Goal: Information Seeking & Learning: Find specific fact

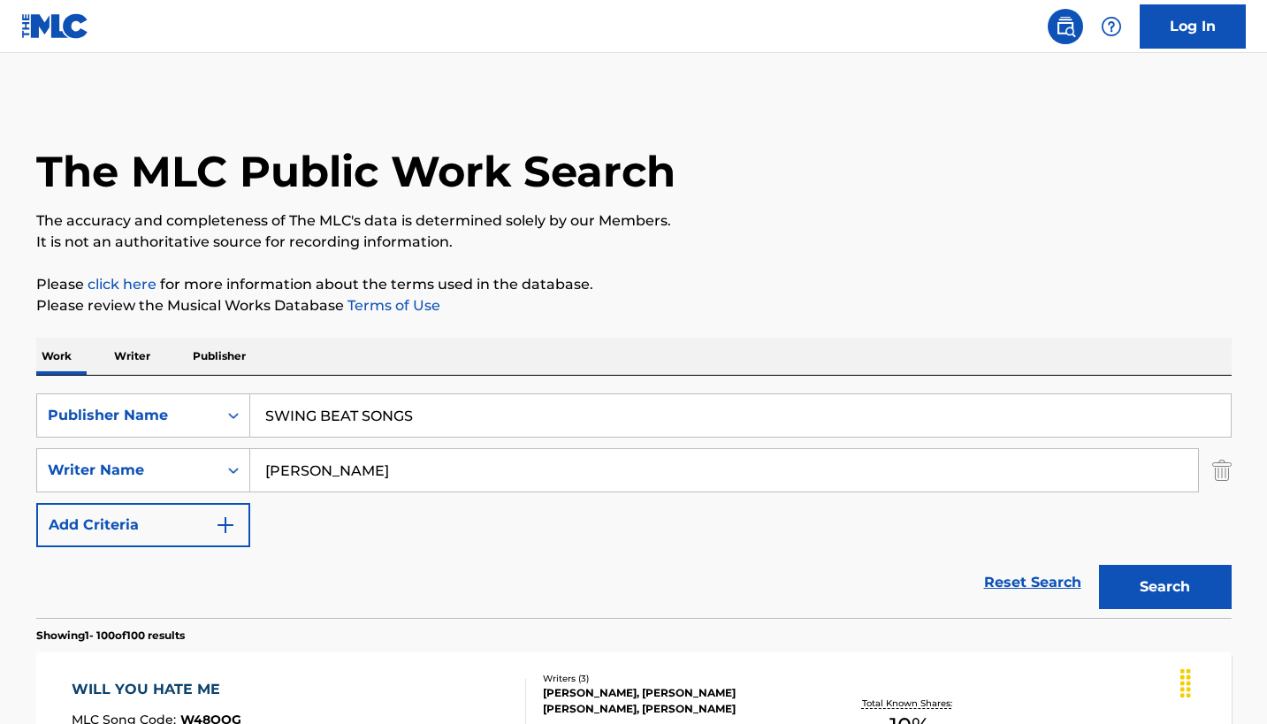
click at [450, 437] on input "SWING BEAT SONGS" at bounding box center [740, 415] width 981 height 42
type input "crazy cajun"
click at [1144, 609] on button "Search" at bounding box center [1165, 587] width 133 height 44
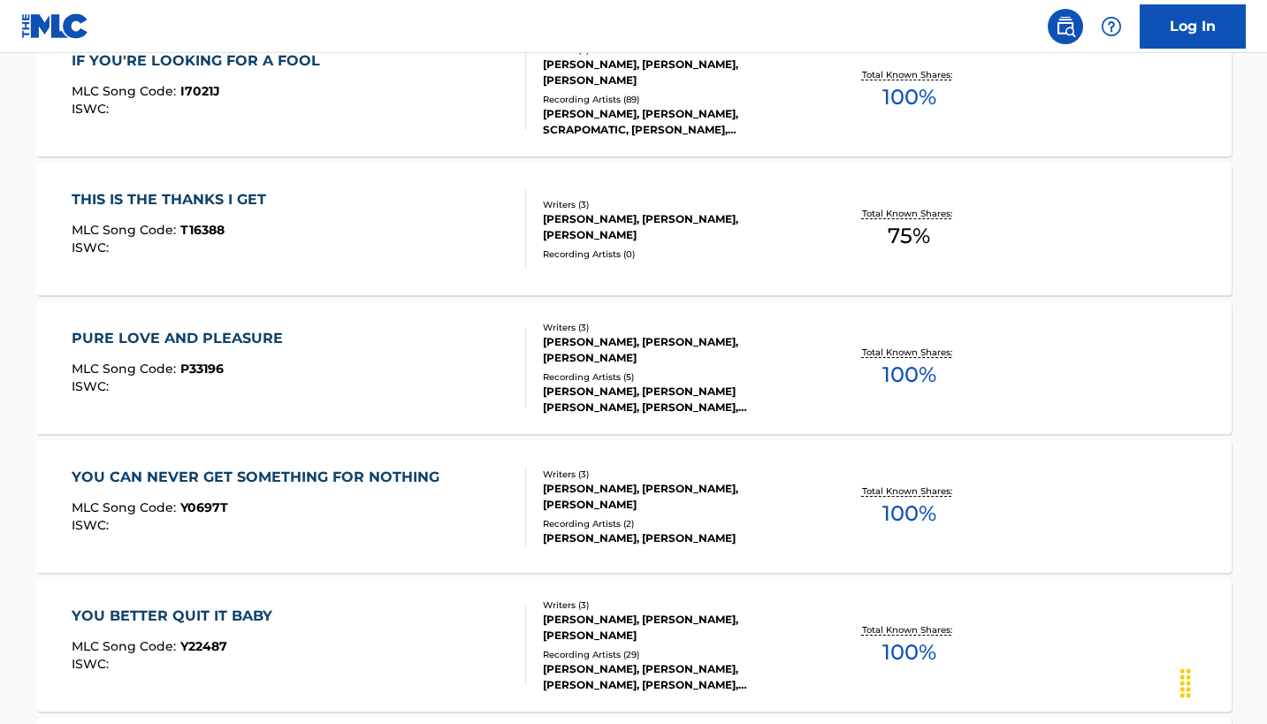
scroll to position [630, 0]
click at [570, 260] on div "Recording Artists ( 0 )" at bounding box center [676, 253] width 267 height 13
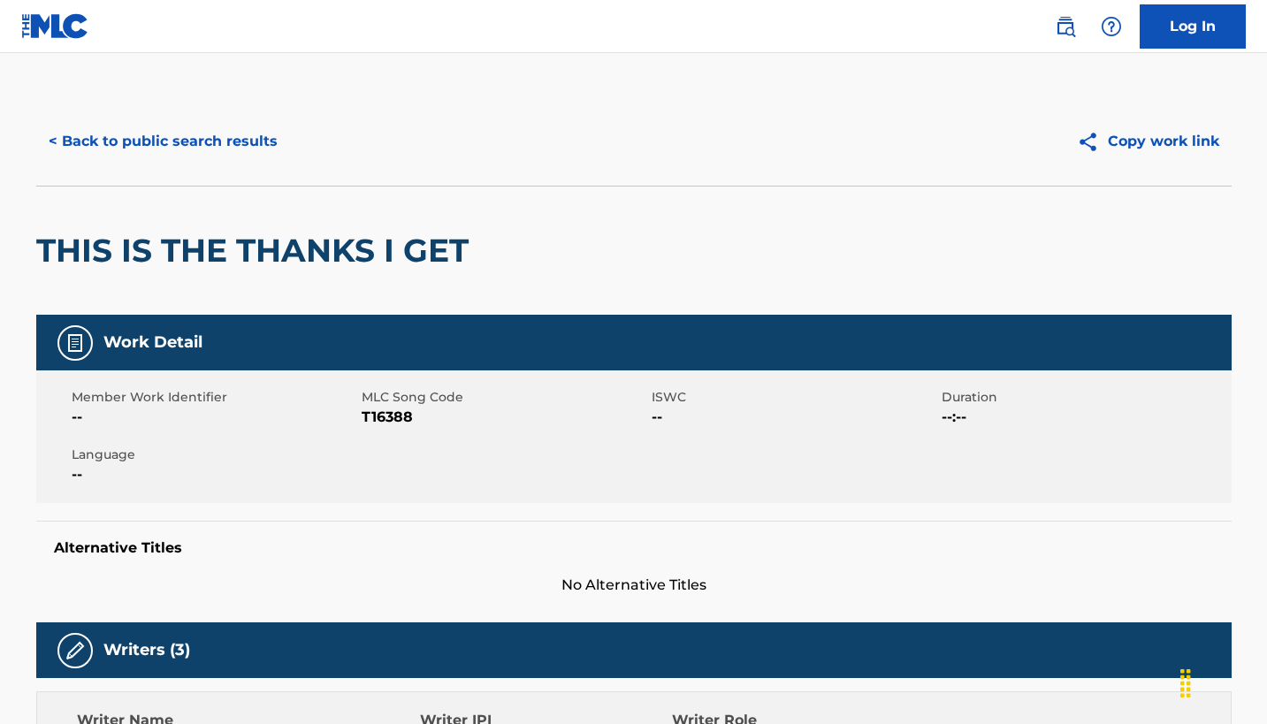
click at [240, 164] on button "< Back to public search results" at bounding box center [163, 141] width 254 height 44
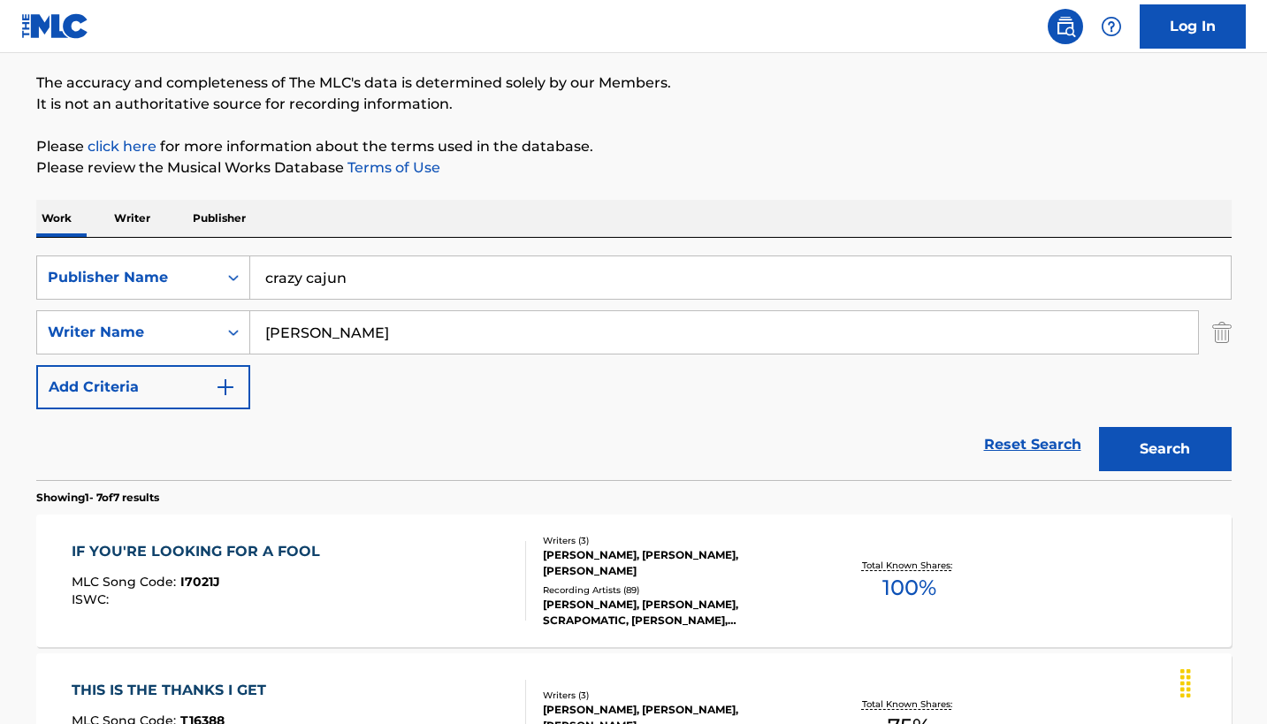
scroll to position [137, 0]
click at [395, 300] on input "crazy cajun" at bounding box center [740, 278] width 981 height 42
type input "kobalt"
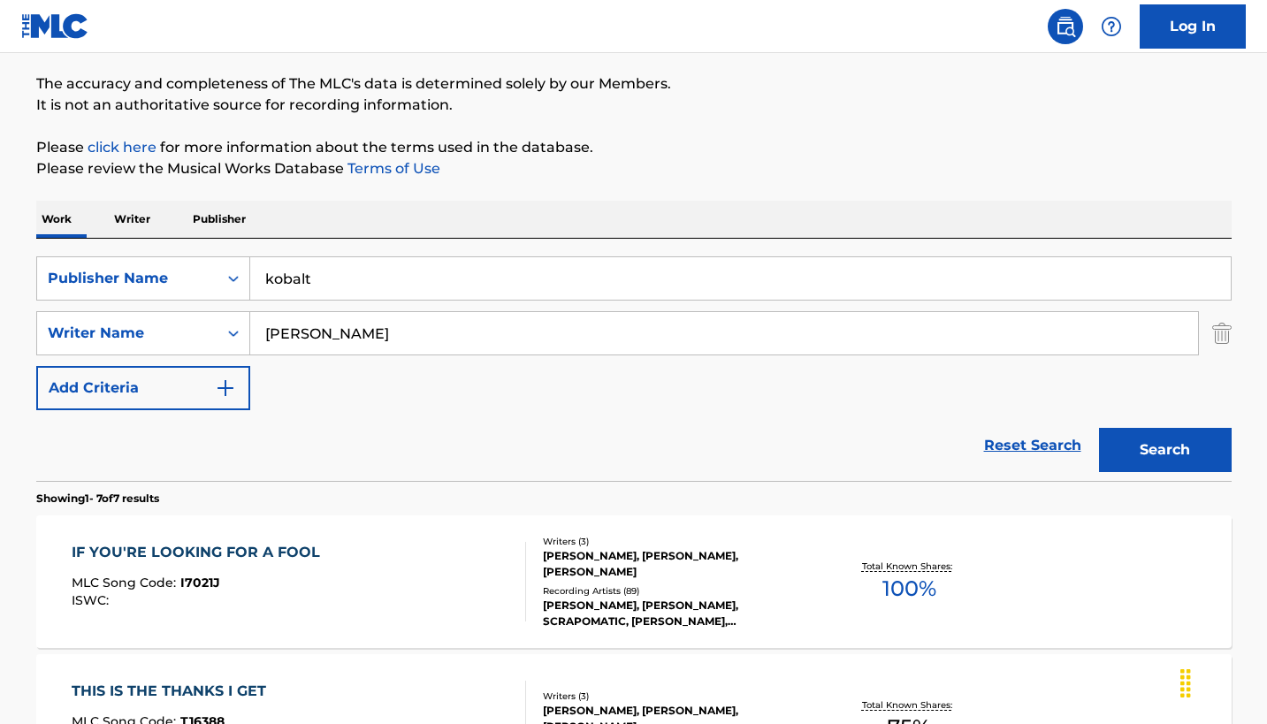
click at [1144, 472] on button "Search" at bounding box center [1165, 450] width 133 height 44
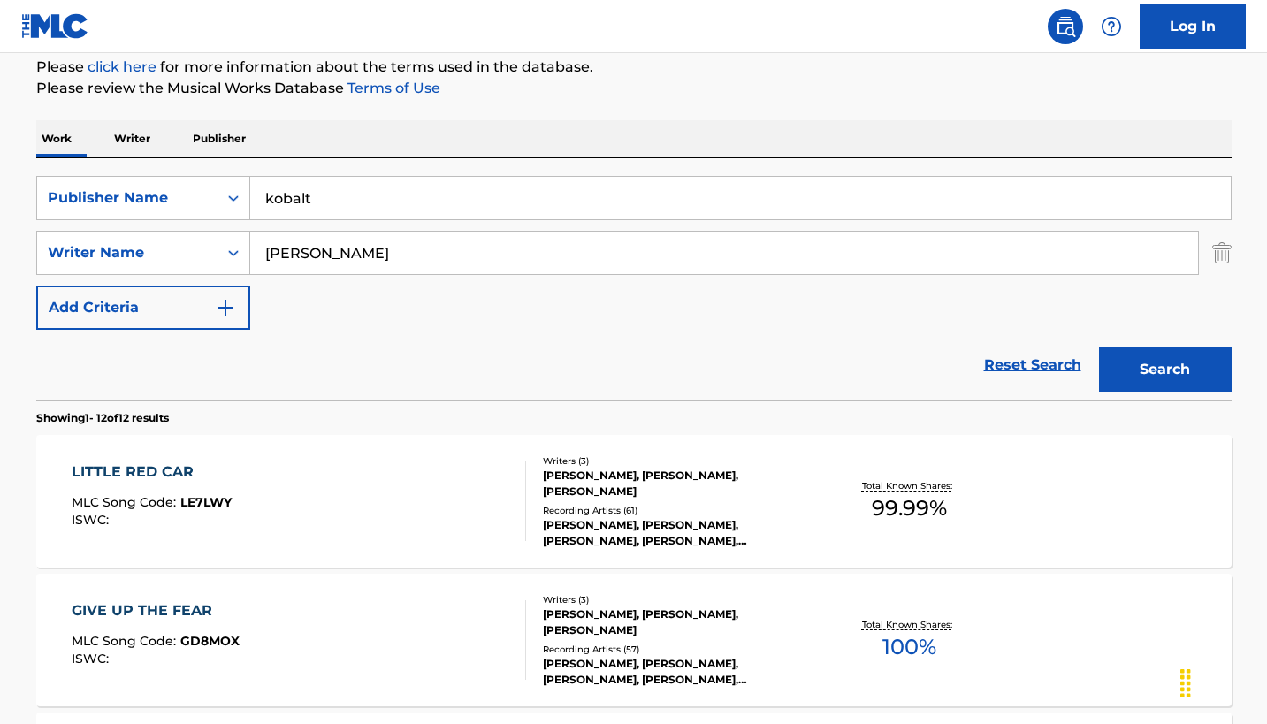
scroll to position [206, 0]
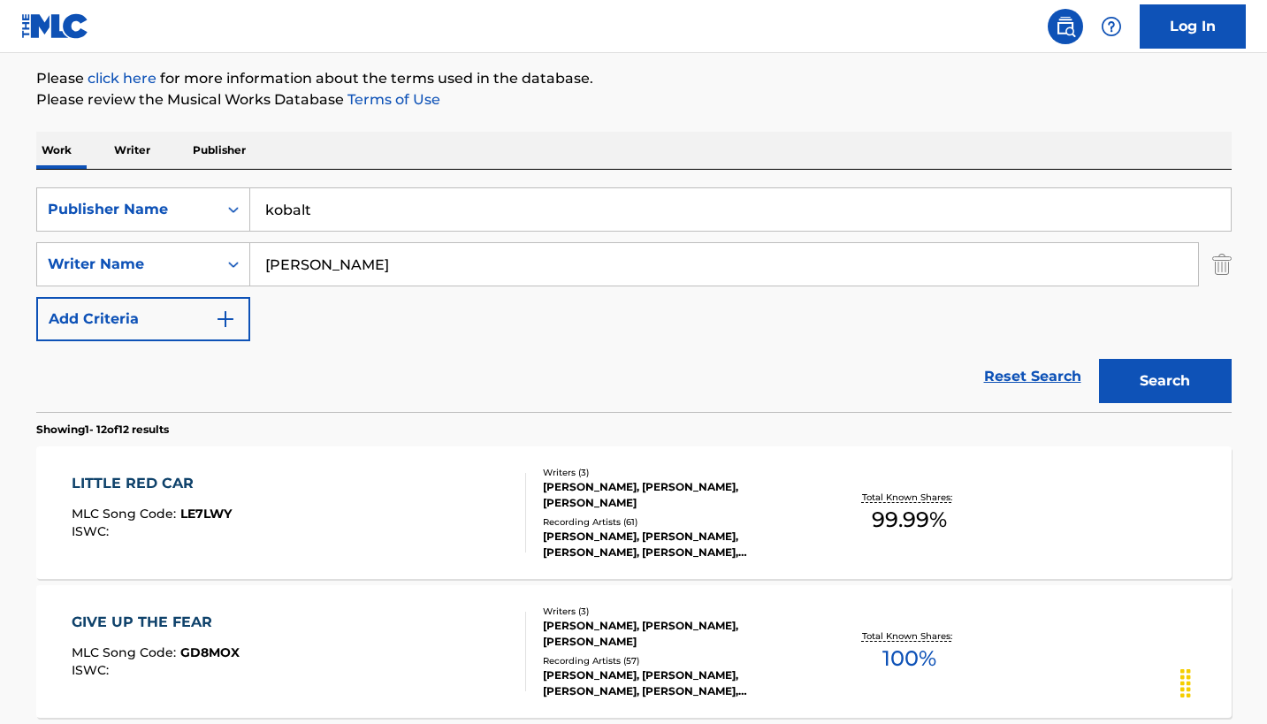
click at [410, 231] on input "kobalt" at bounding box center [740, 209] width 981 height 42
click at [242, 218] on icon "Search Form" at bounding box center [234, 210] width 18 height 18
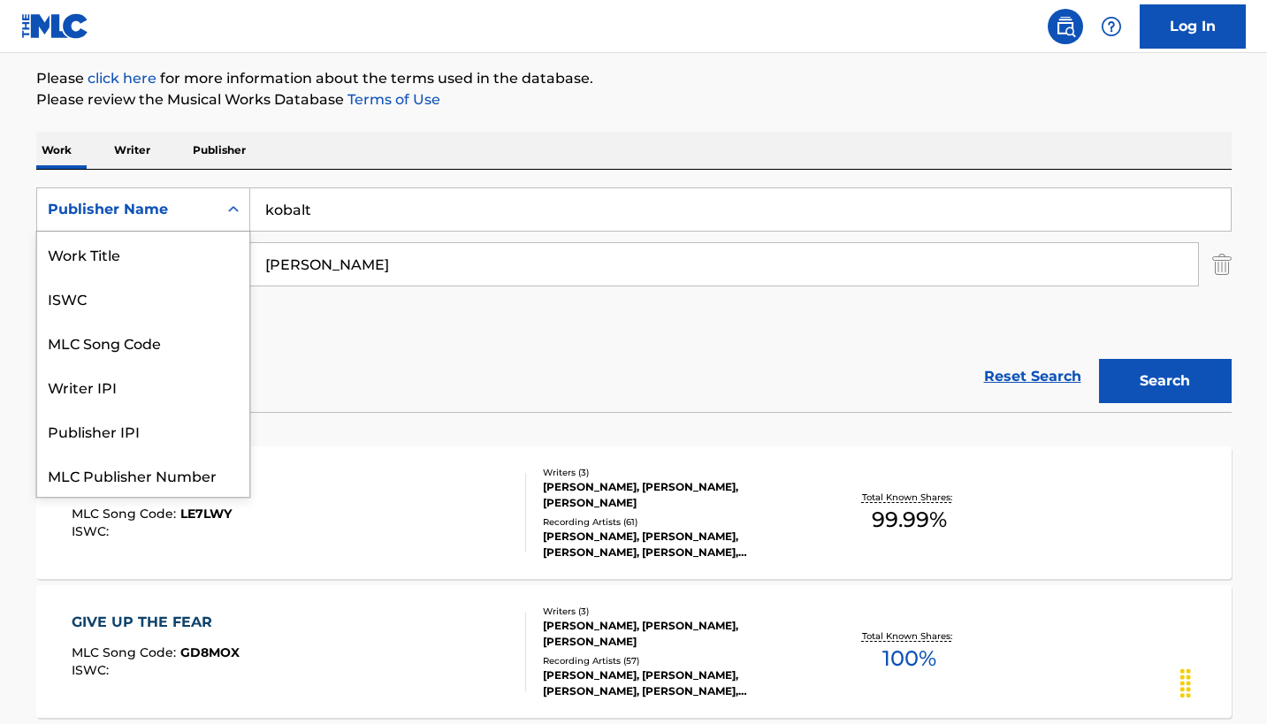
scroll to position [109, 0]
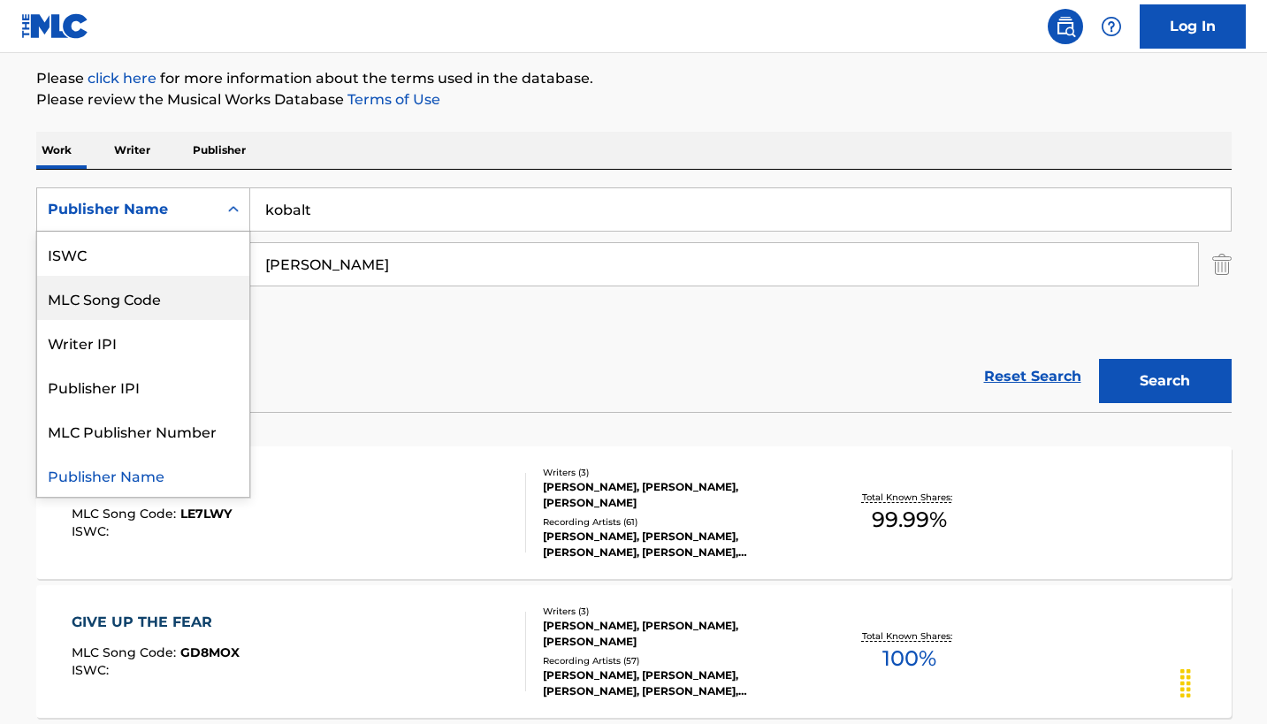
click at [249, 320] on div "MLC Song Code" at bounding box center [143, 298] width 212 height 44
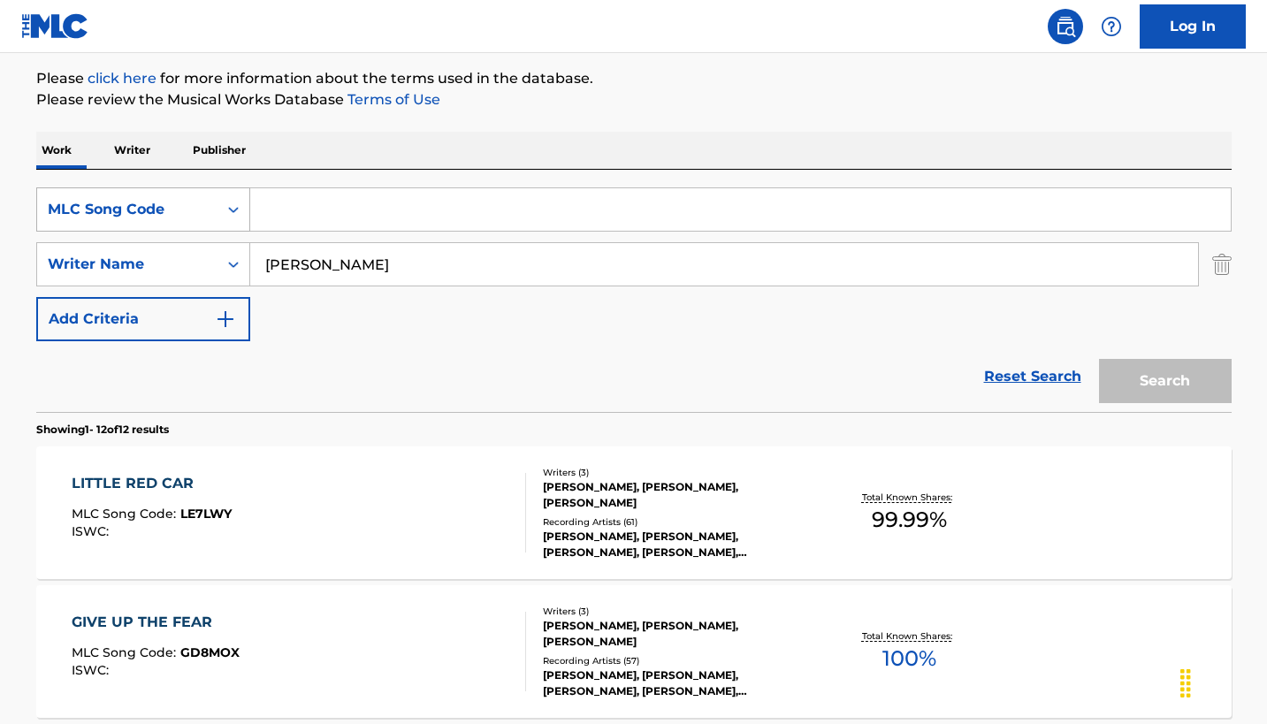
click at [242, 218] on icon "Search Form" at bounding box center [234, 210] width 18 height 18
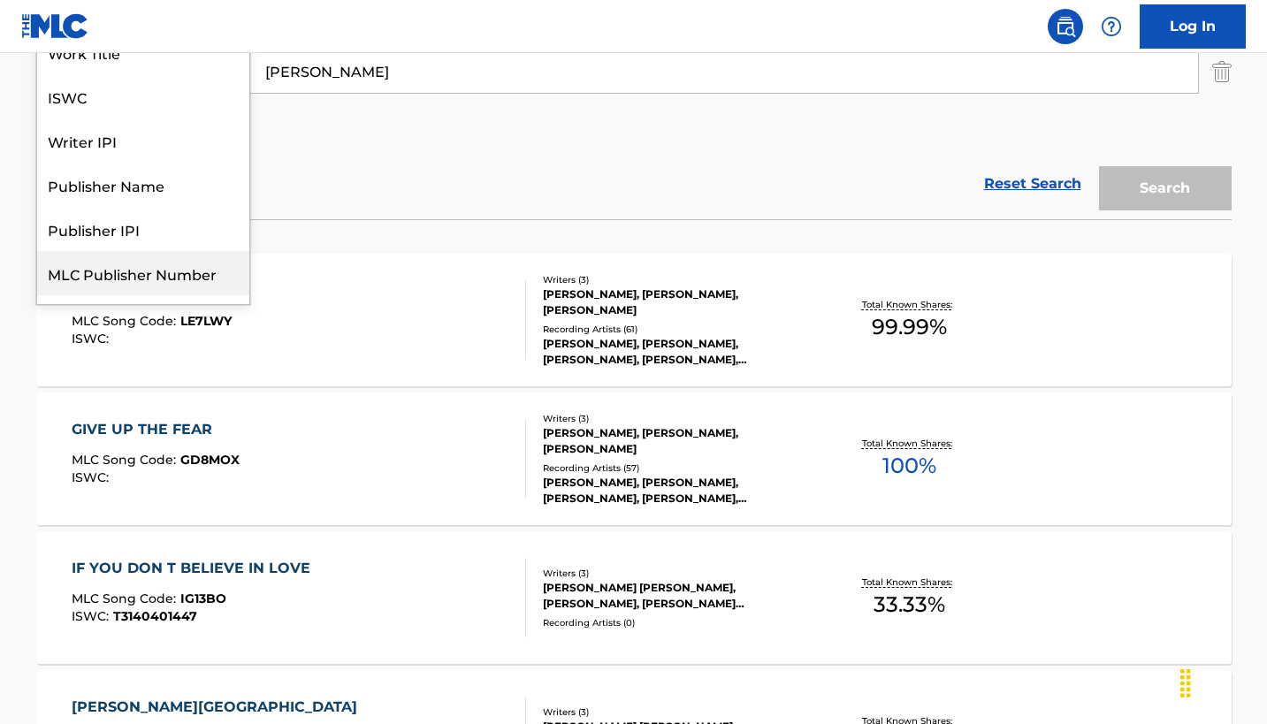
scroll to position [0, 0]
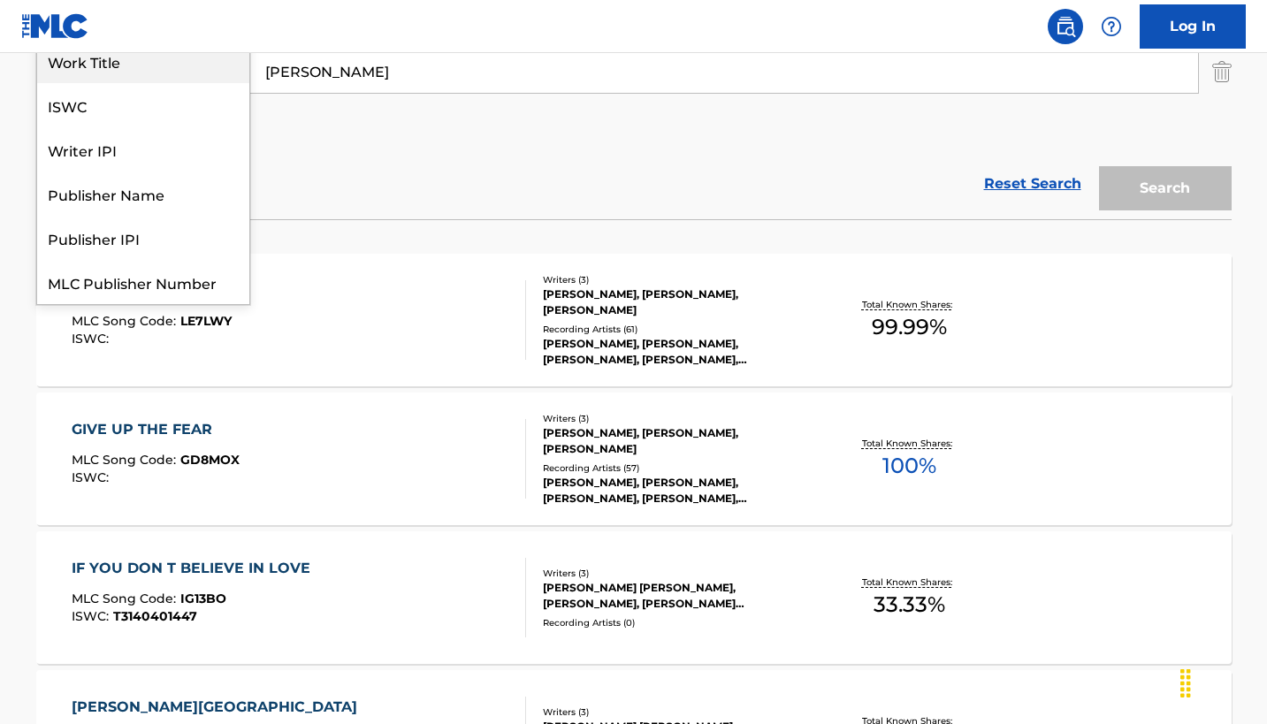
click at [249, 83] on div "Work Title" at bounding box center [143, 61] width 212 height 44
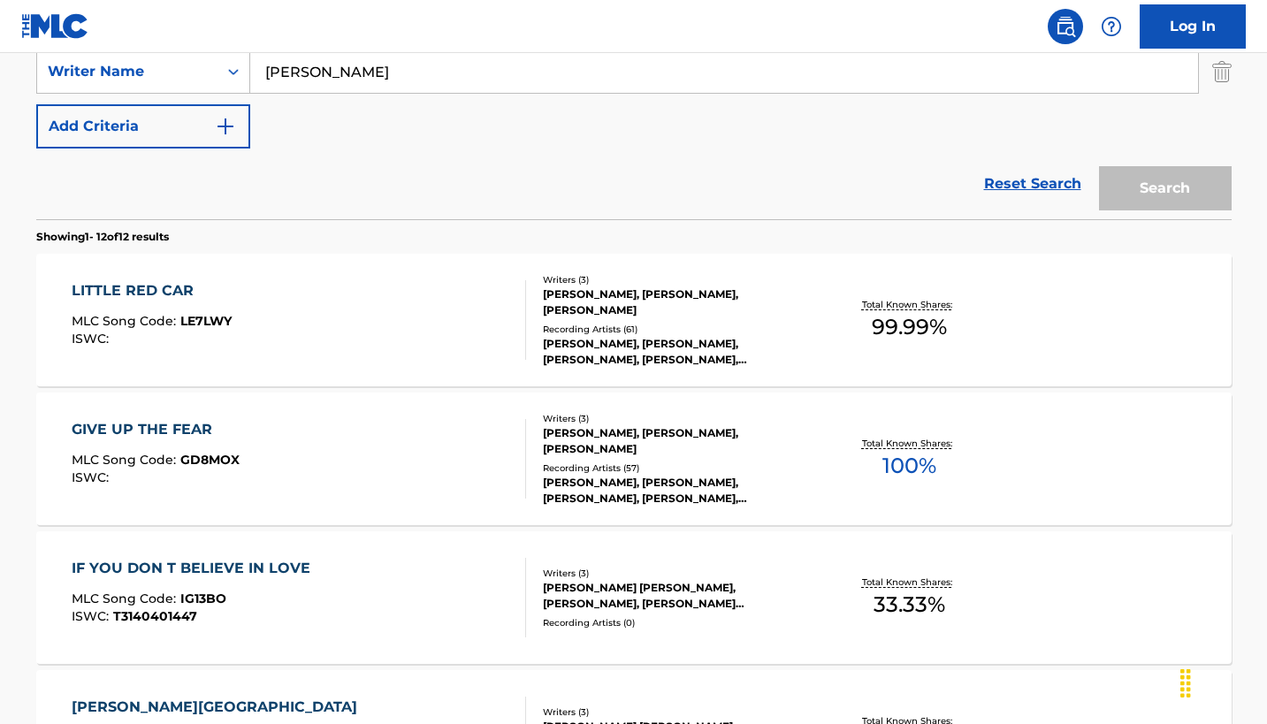
click at [417, 93] on input "[PERSON_NAME]" at bounding box center [724, 71] width 948 height 42
click at [447, 38] on input "Search Form" at bounding box center [740, 17] width 981 height 42
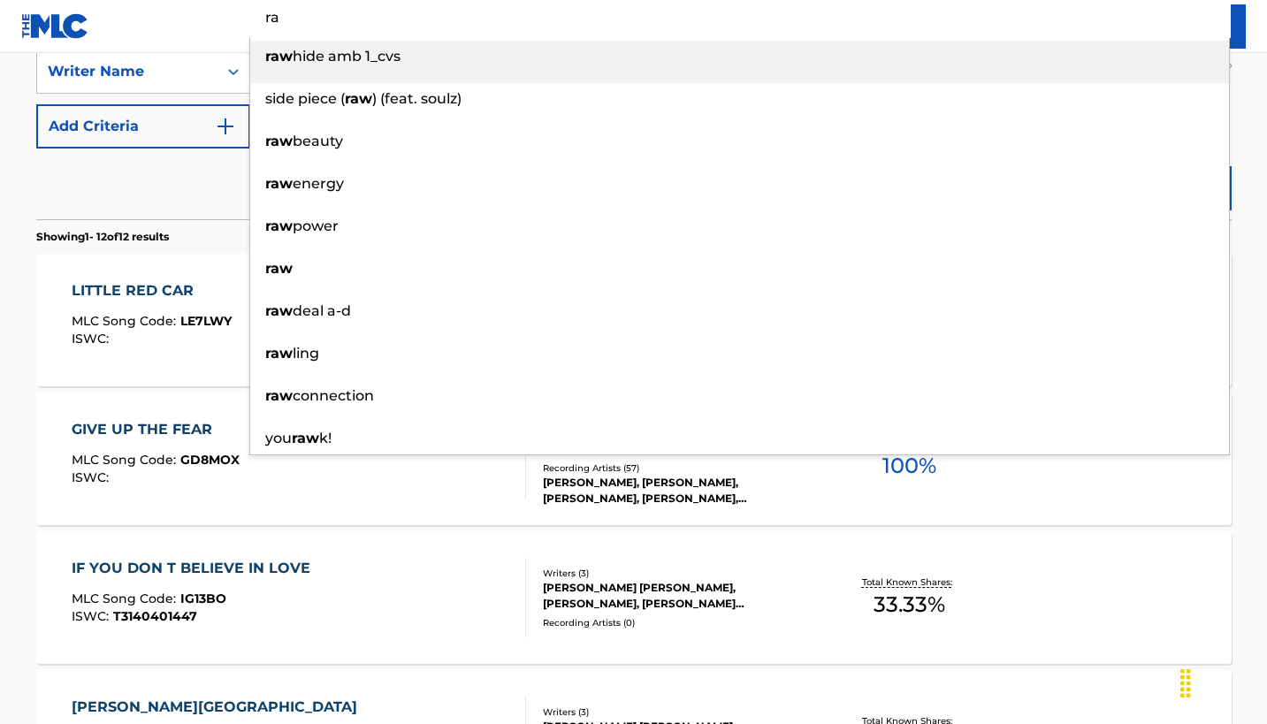
type input "r"
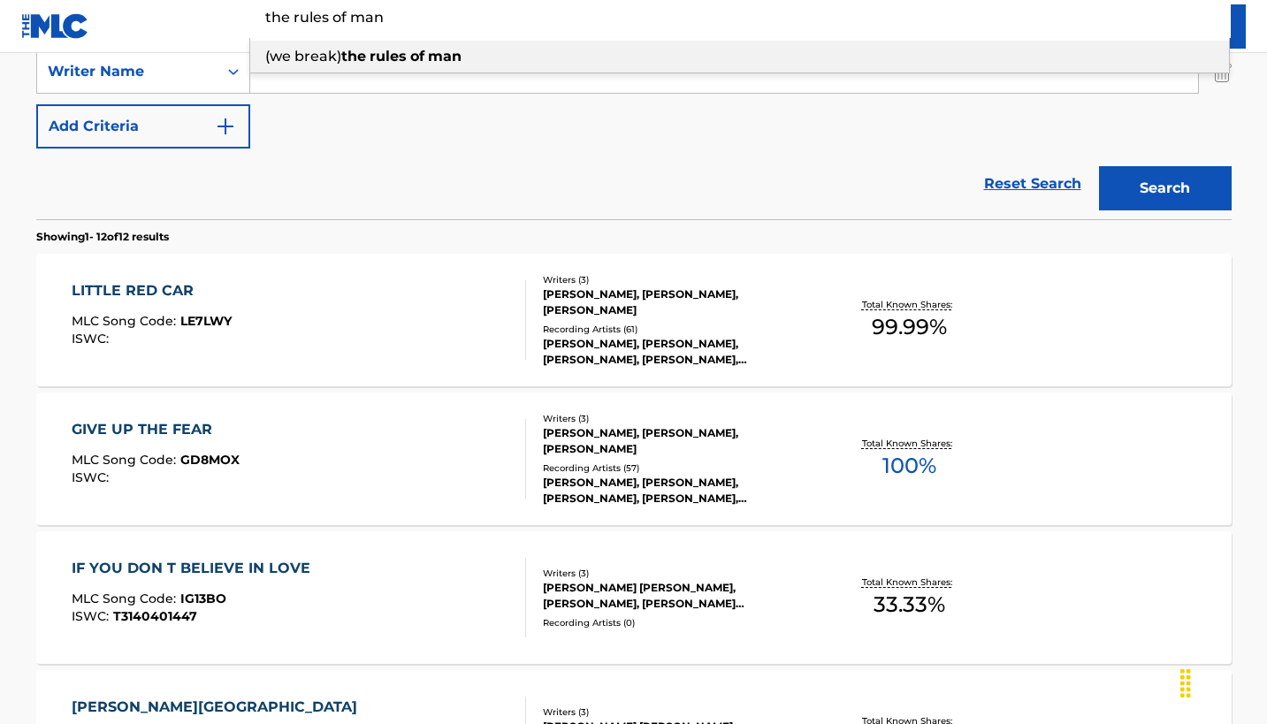
click at [407, 65] on strong "rules" at bounding box center [388, 56] width 37 height 17
type input "(we break) the rules of man"
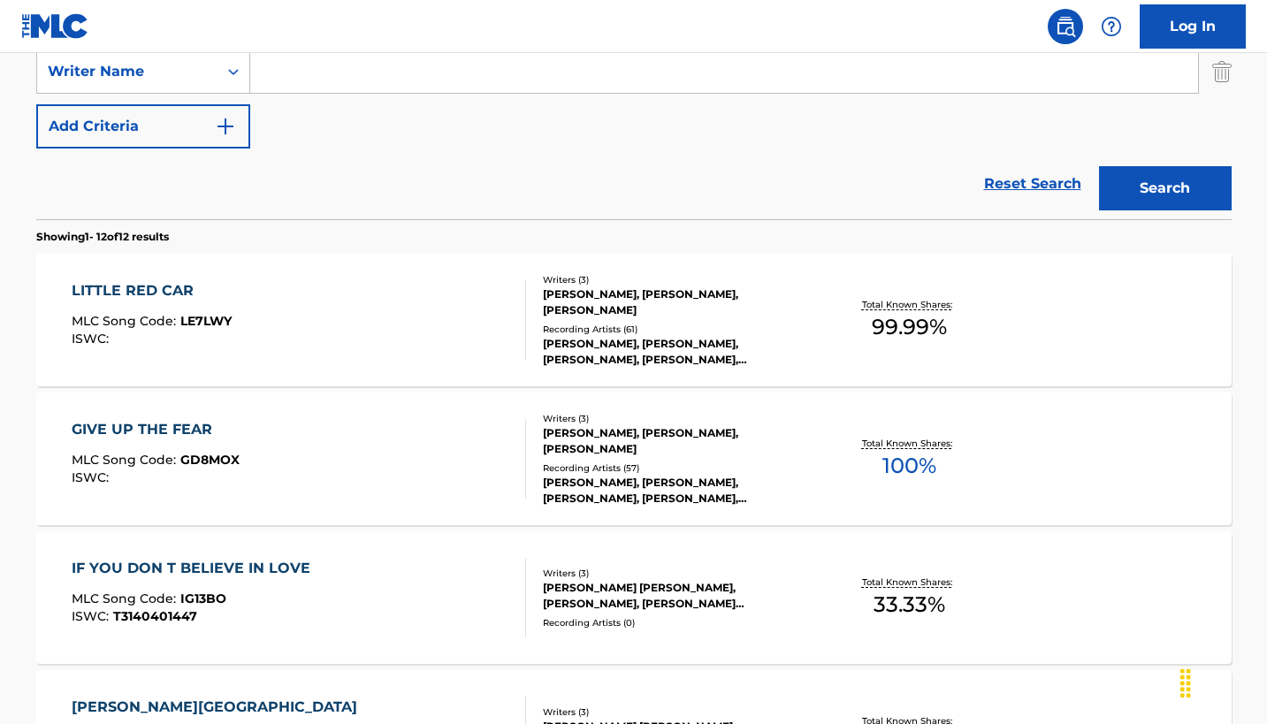
click at [1108, 210] on button "Search" at bounding box center [1165, 188] width 133 height 44
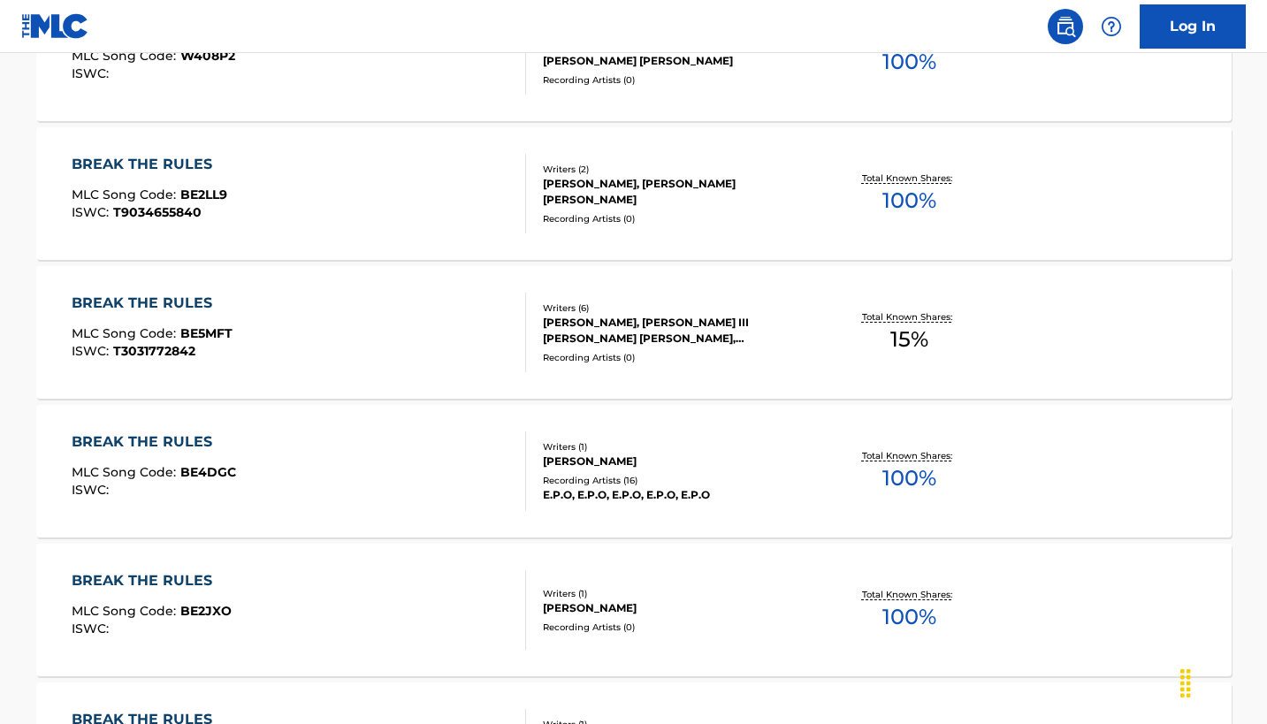
scroll to position [1356, 0]
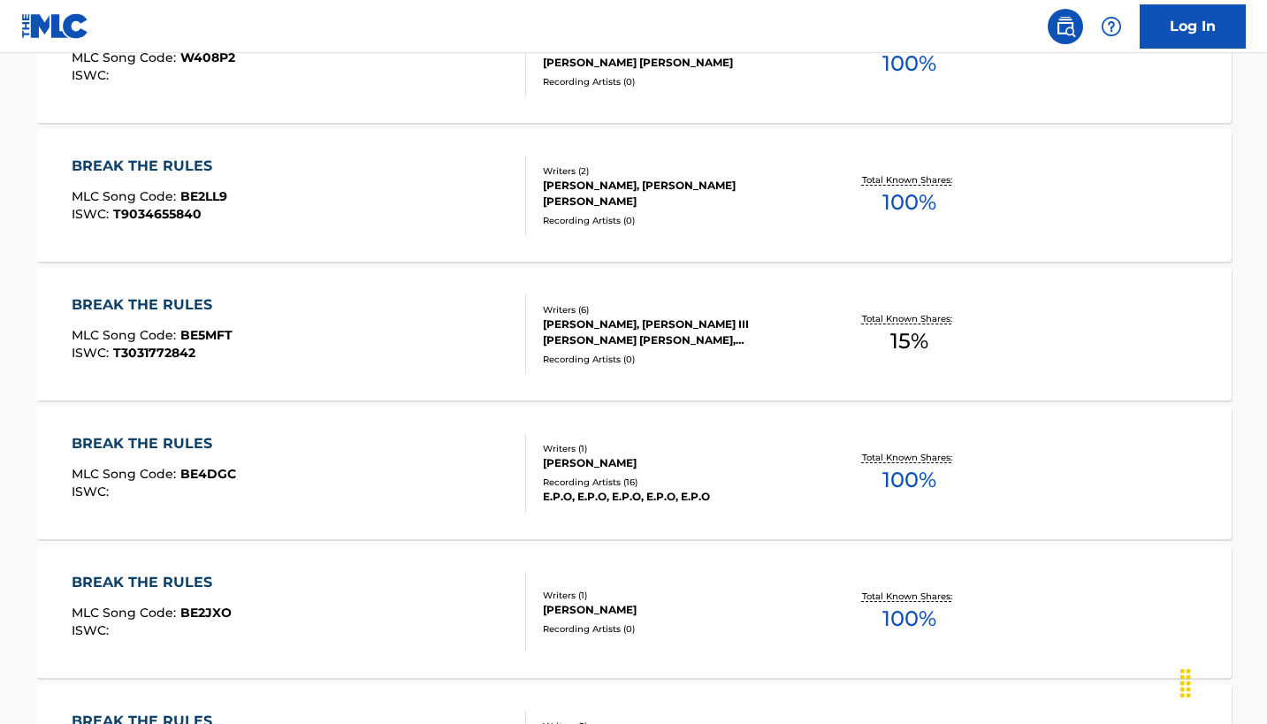
click at [795, 71] on div "[PERSON_NAME], [PERSON_NAME], [PERSON_NAME] [PERSON_NAME]" at bounding box center [676, 55] width 267 height 32
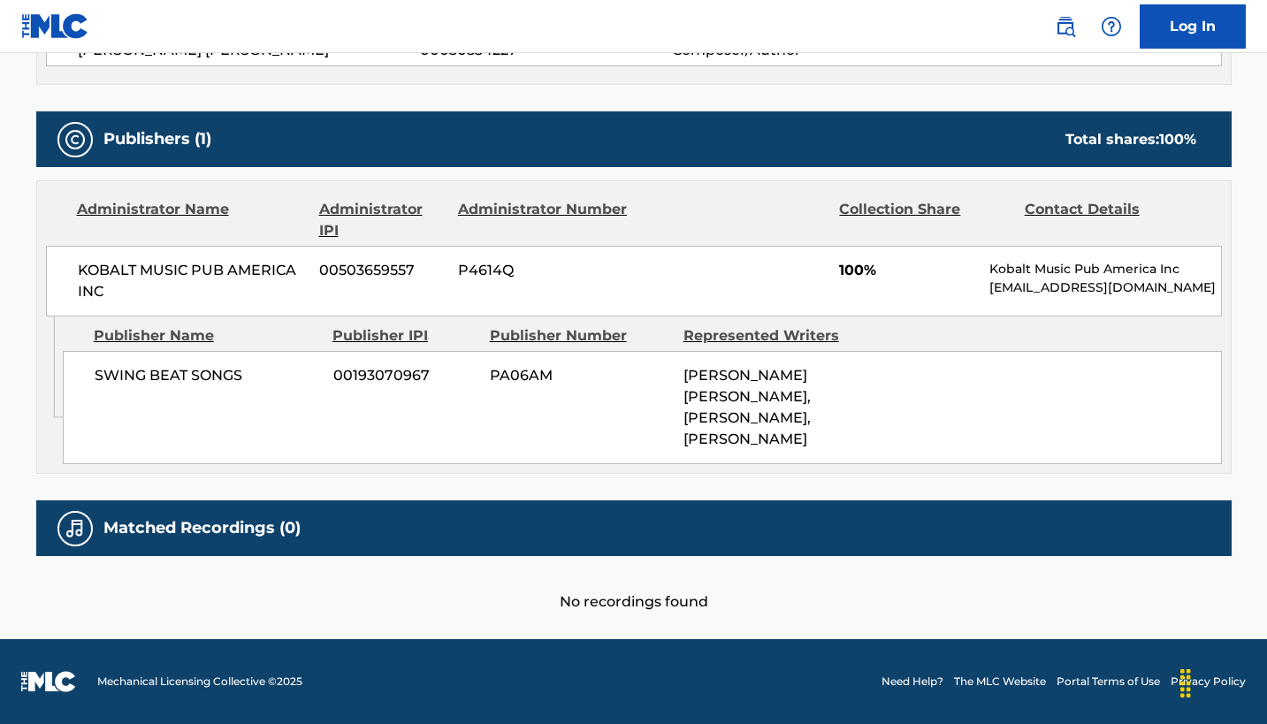
scroll to position [972, 0]
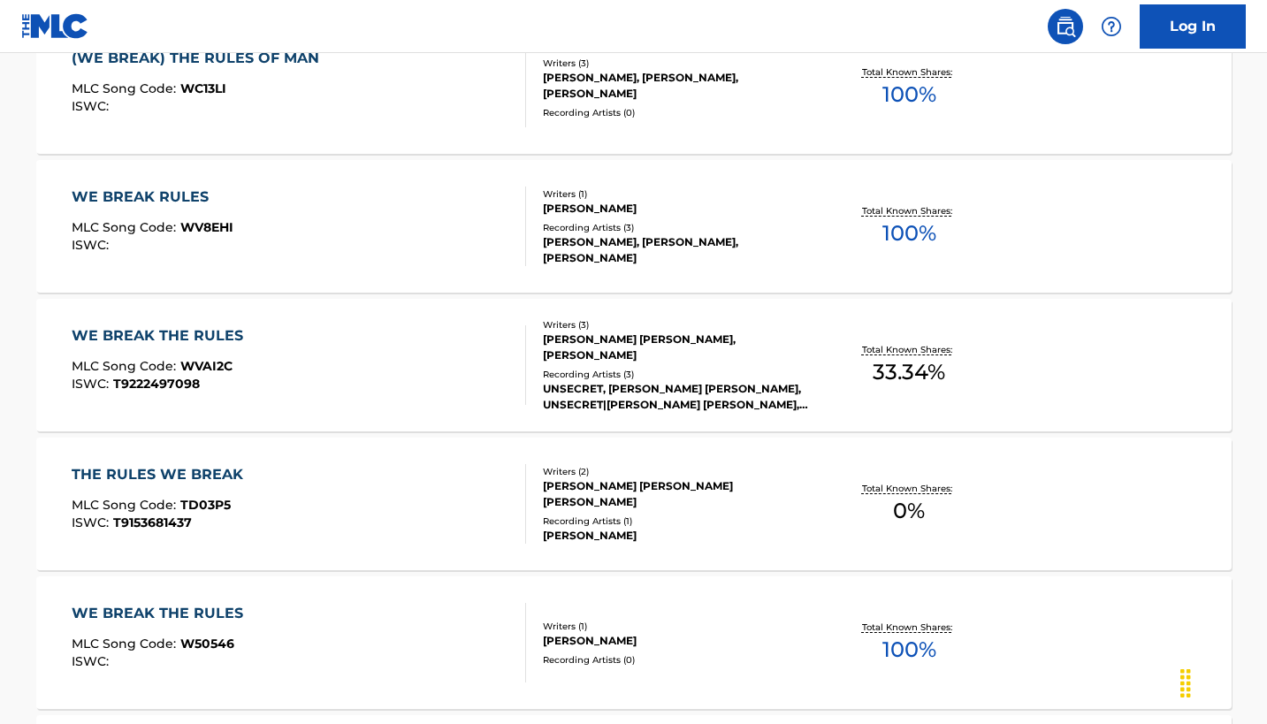
scroll to position [629, 0]
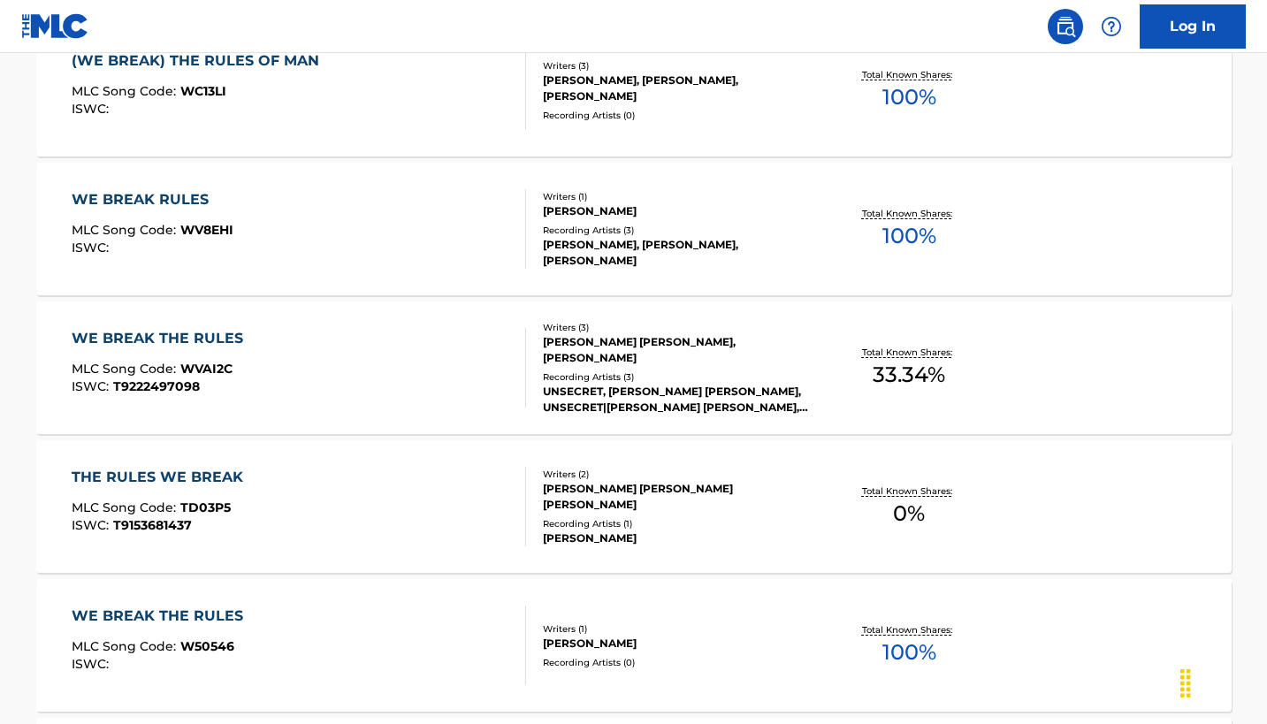
click at [697, 104] on div "[PERSON_NAME], [PERSON_NAME], [PERSON_NAME]" at bounding box center [676, 89] width 267 height 32
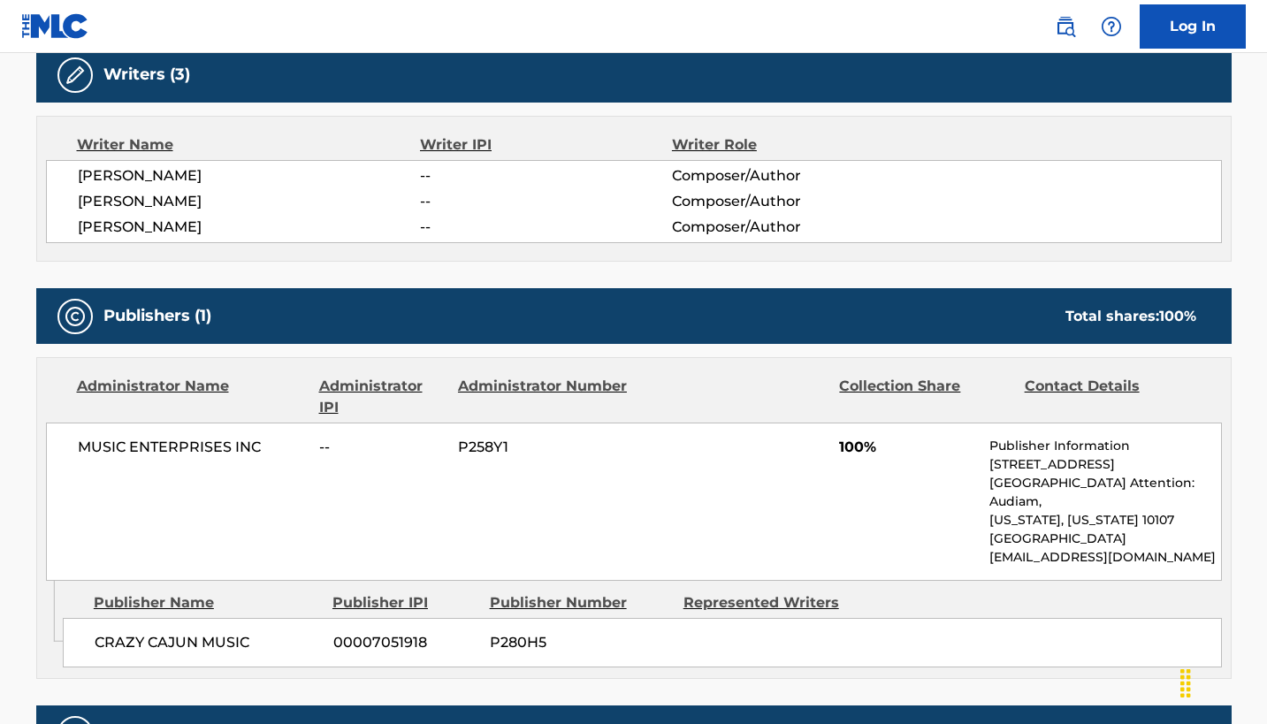
scroll to position [511, 0]
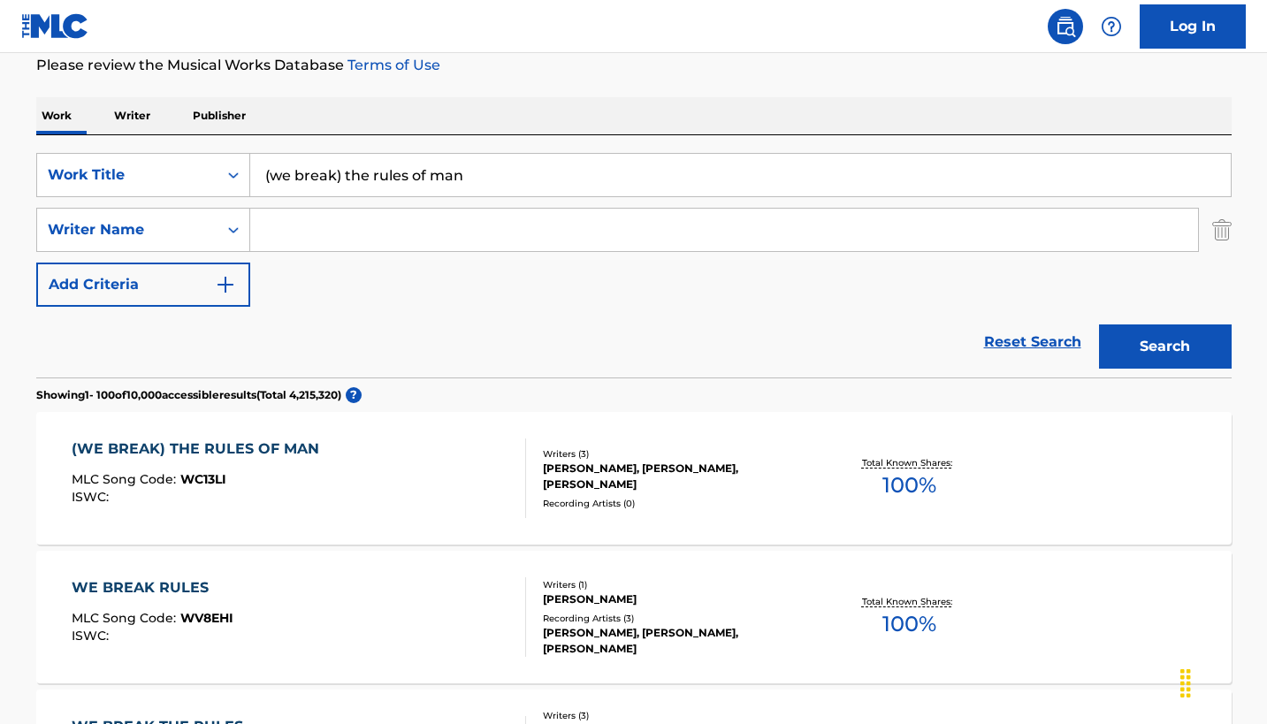
scroll to position [251, 0]
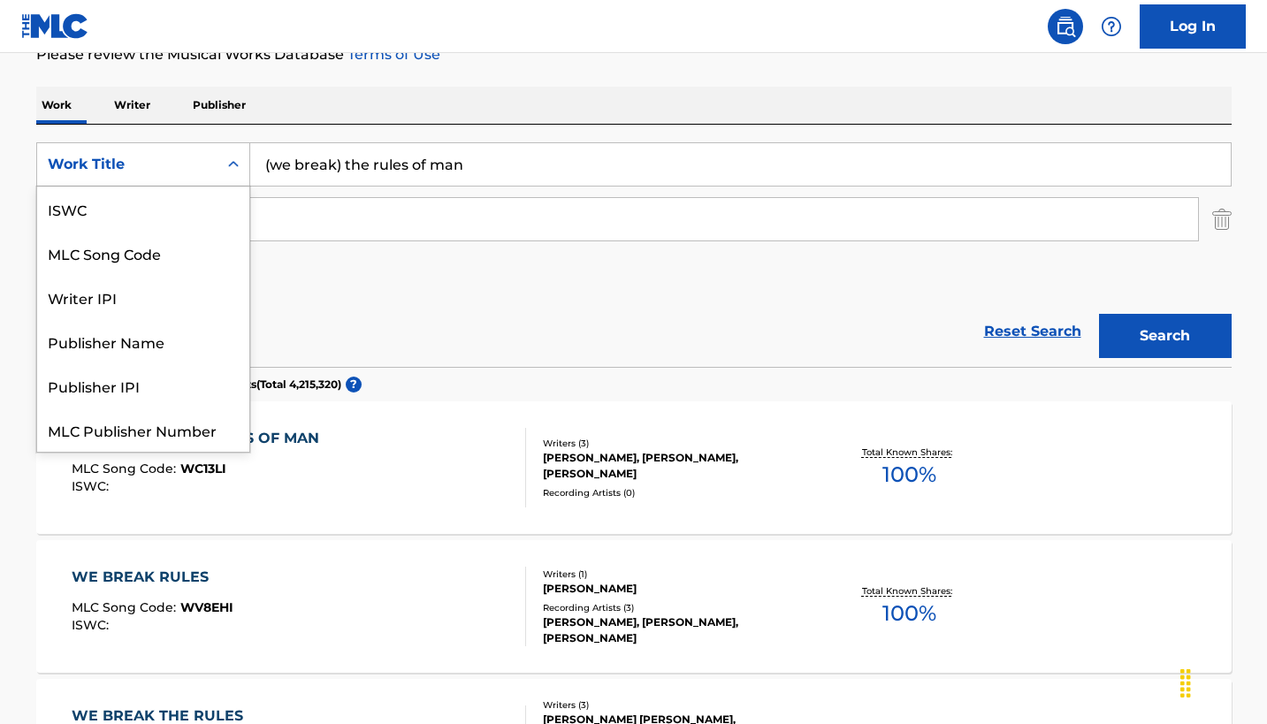
click at [242, 173] on icon "Search Form" at bounding box center [234, 165] width 18 height 18
click at [215, 452] on div "Work Title" at bounding box center [143, 430] width 212 height 44
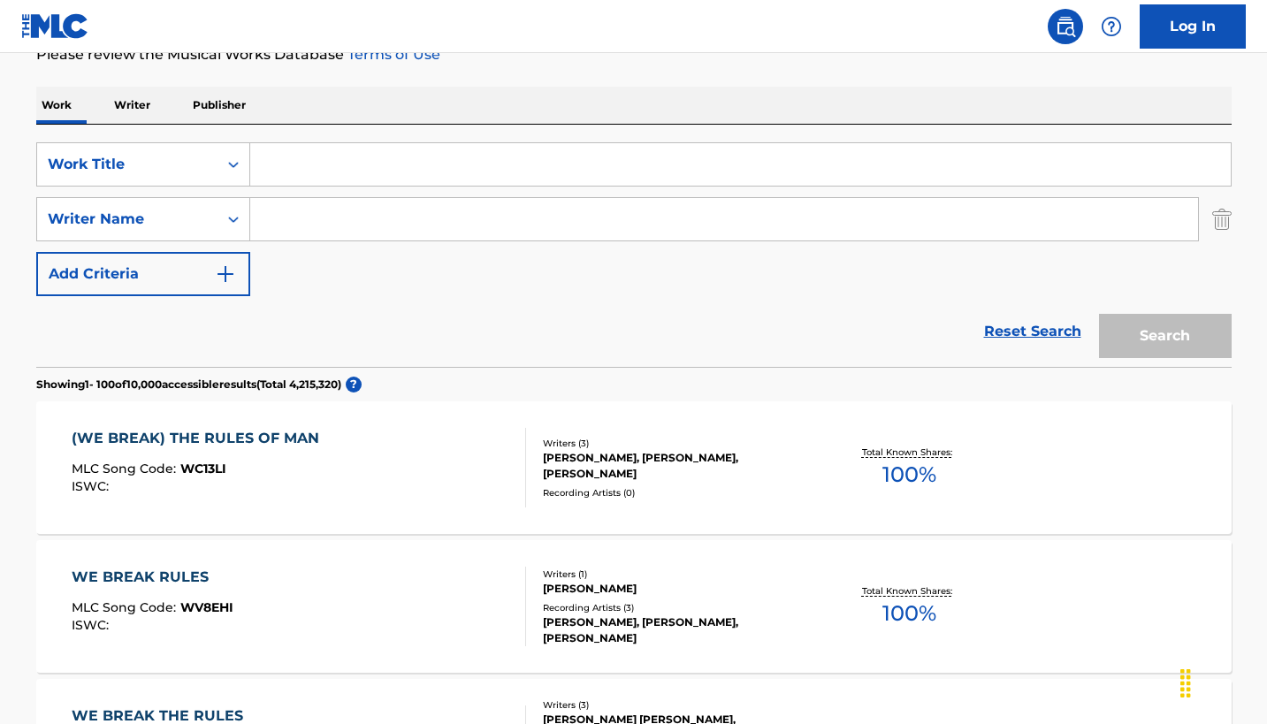
click at [444, 186] on input "Search Form" at bounding box center [740, 164] width 981 height 42
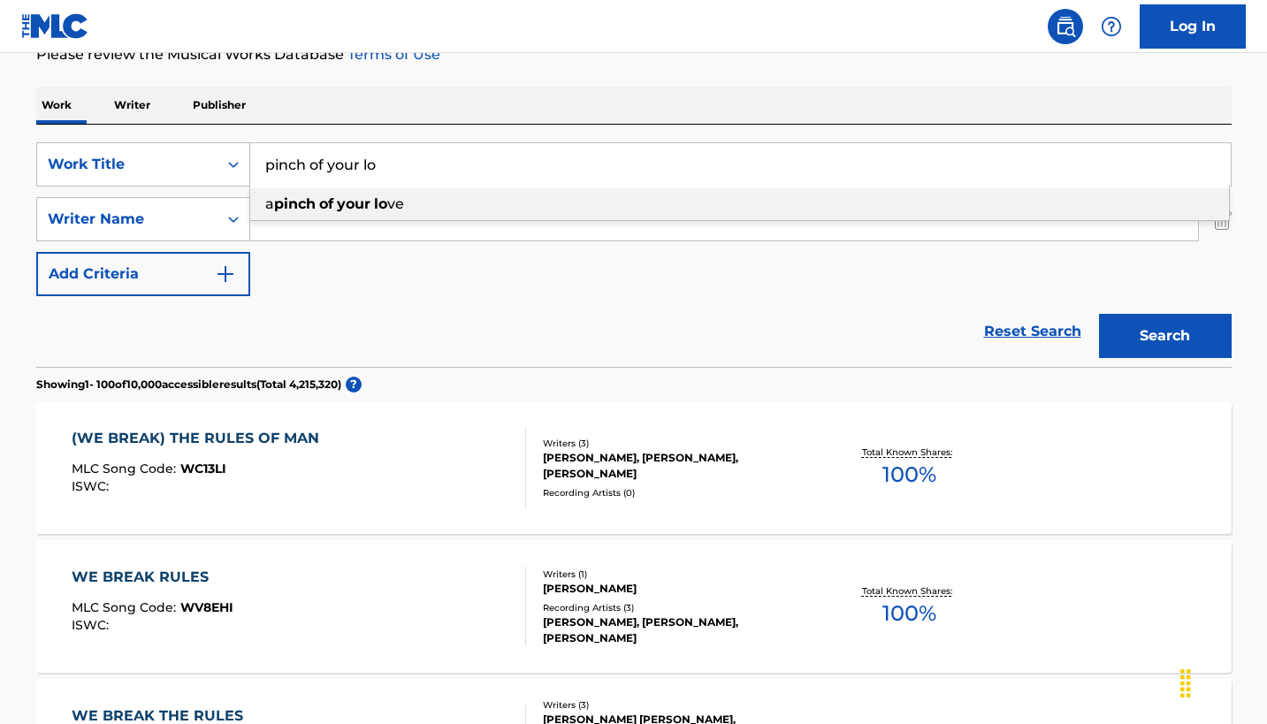
click at [387, 212] on strong "lo" at bounding box center [380, 203] width 13 height 17
type input "a pinch of your love"
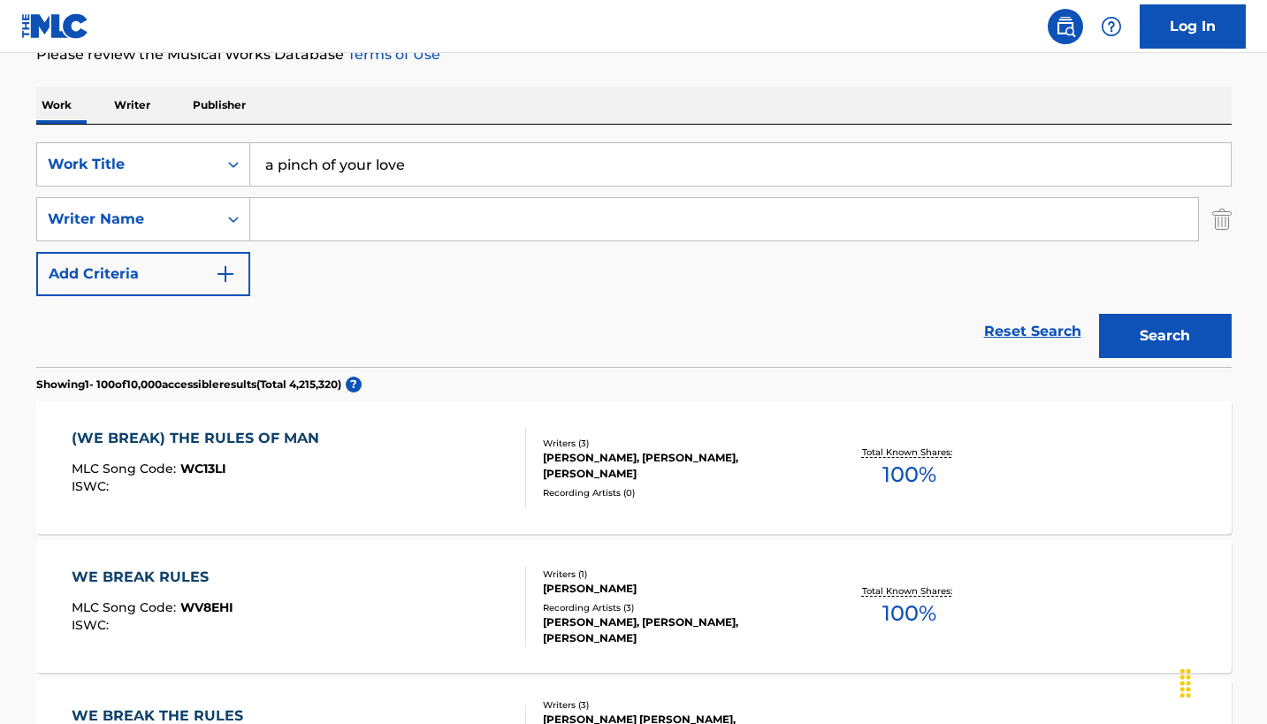
click at [1099, 358] on button "Search" at bounding box center [1165, 336] width 133 height 44
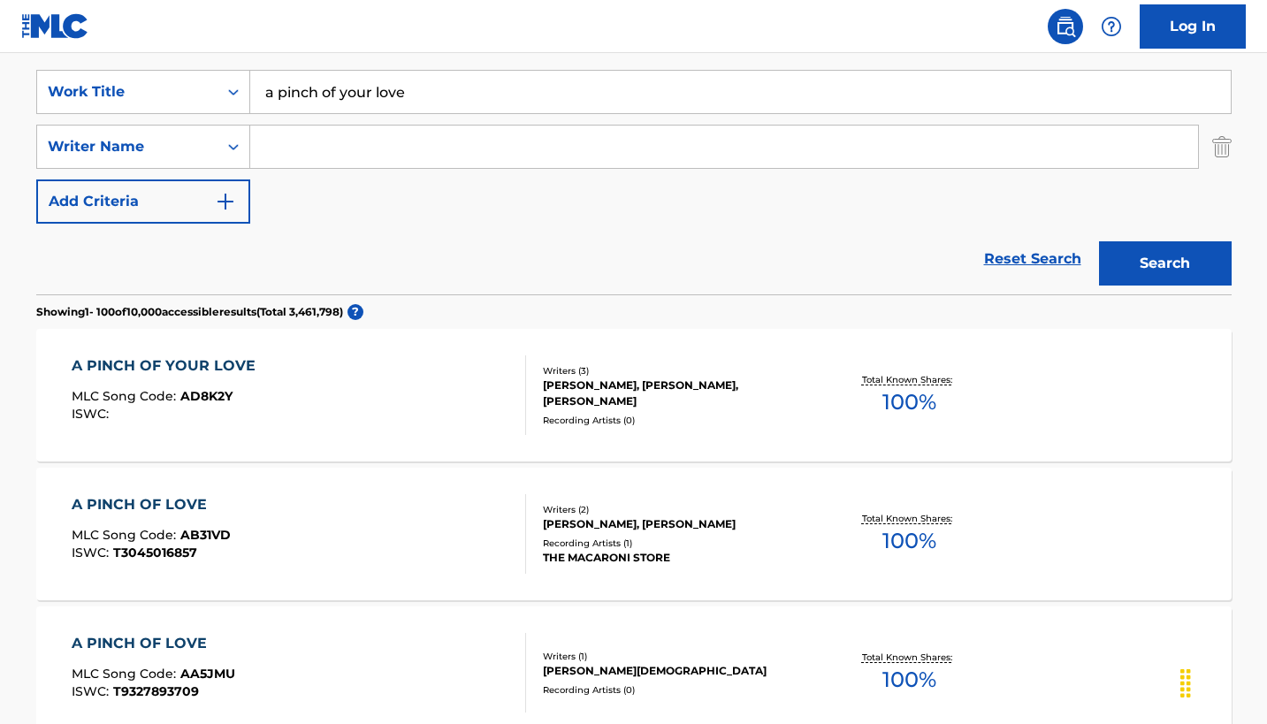
scroll to position [327, 0]
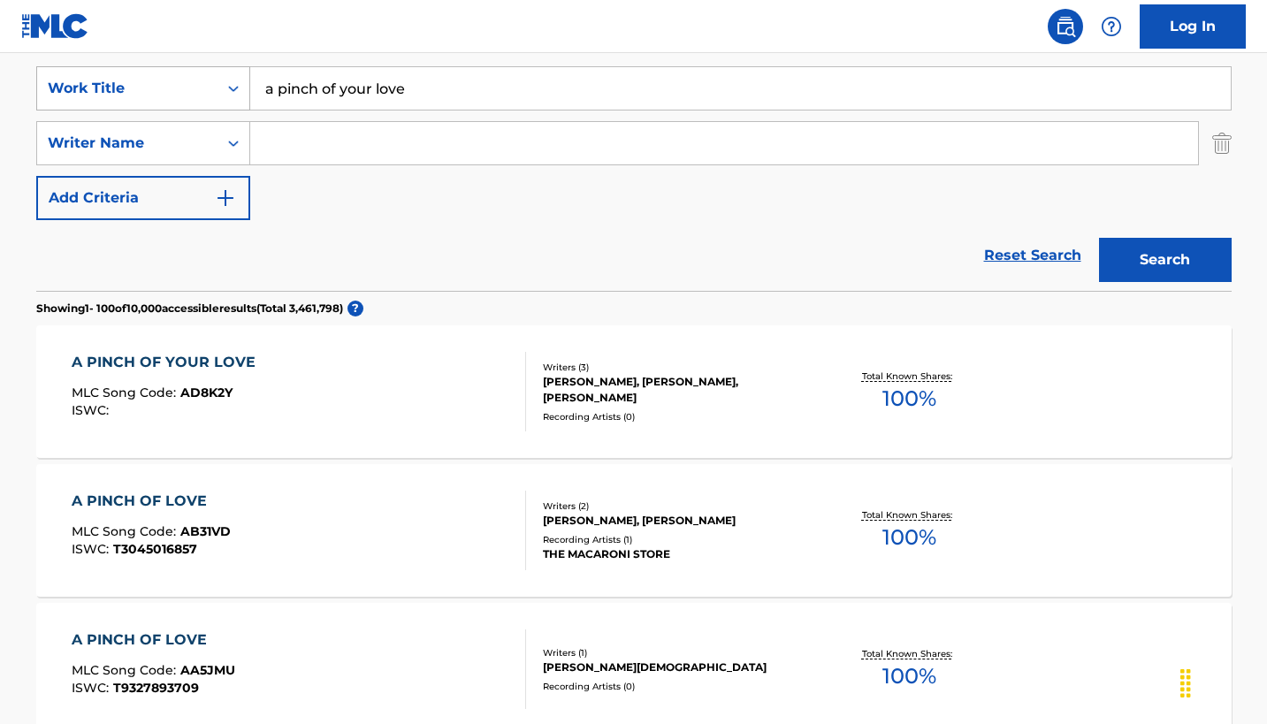
click at [242, 97] on icon "Search Form" at bounding box center [234, 89] width 18 height 18
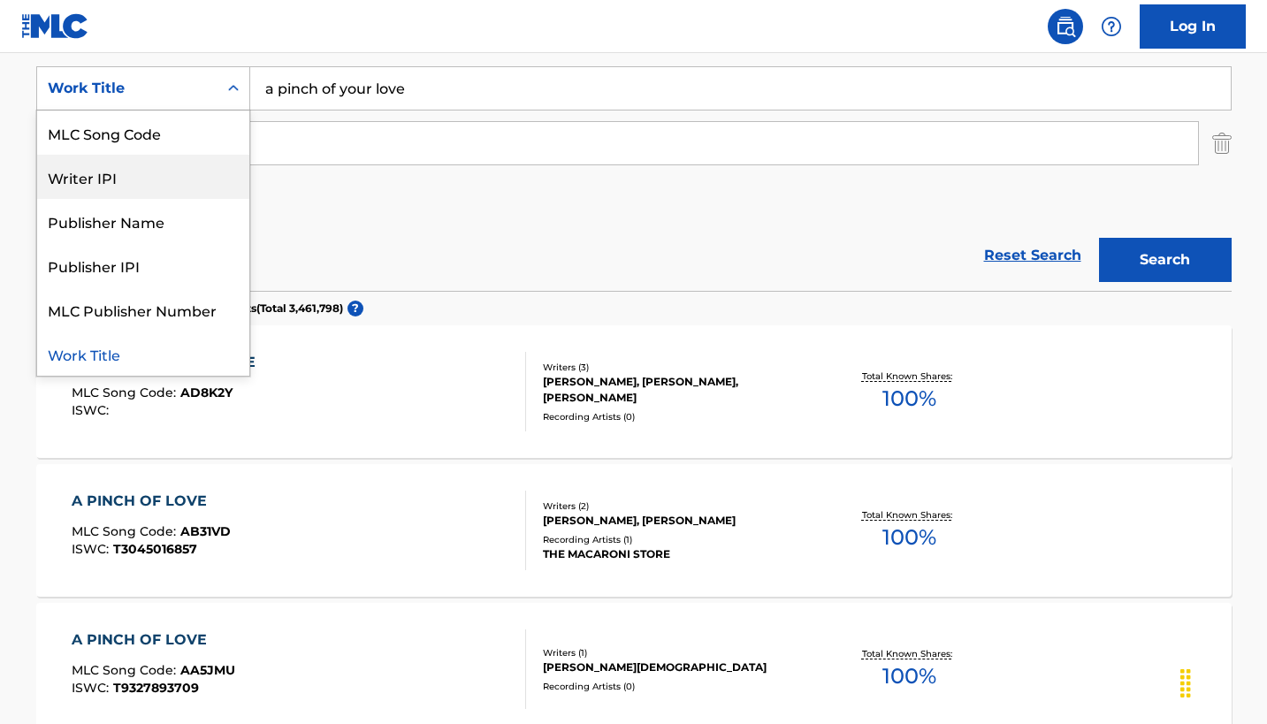
scroll to position [109, 0]
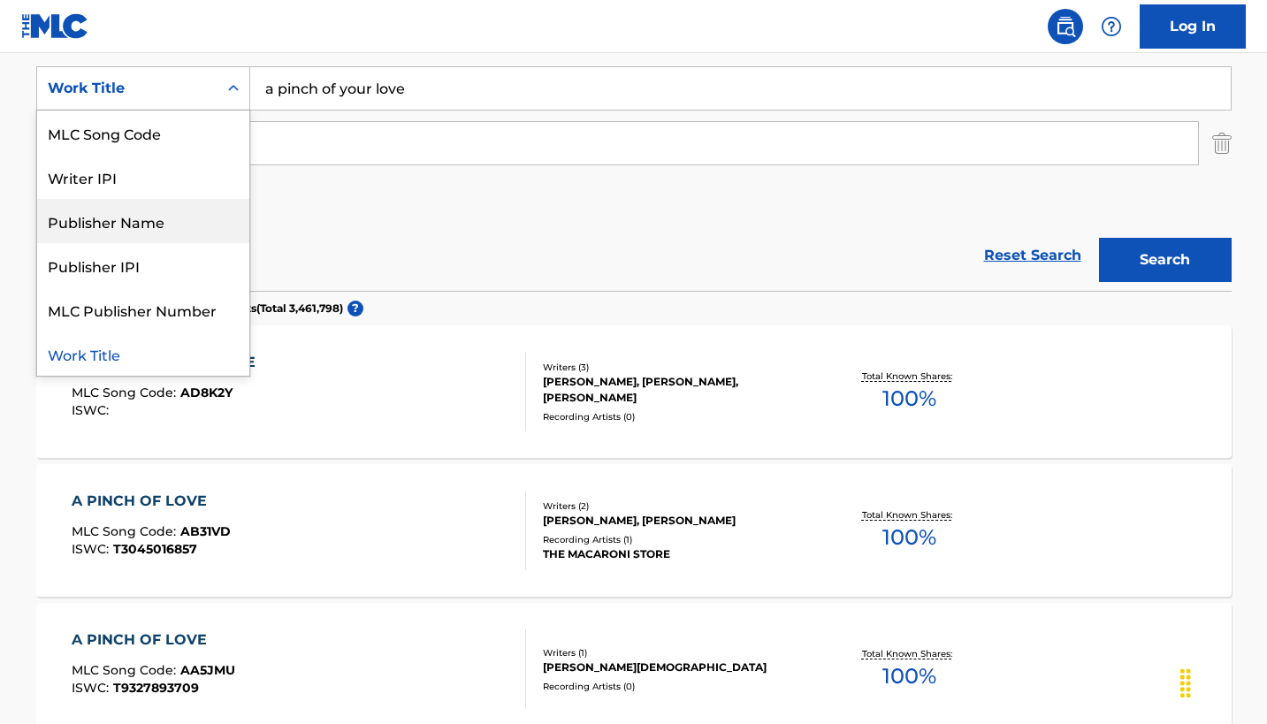
click at [535, 110] on input "a pinch of your love" at bounding box center [740, 88] width 981 height 42
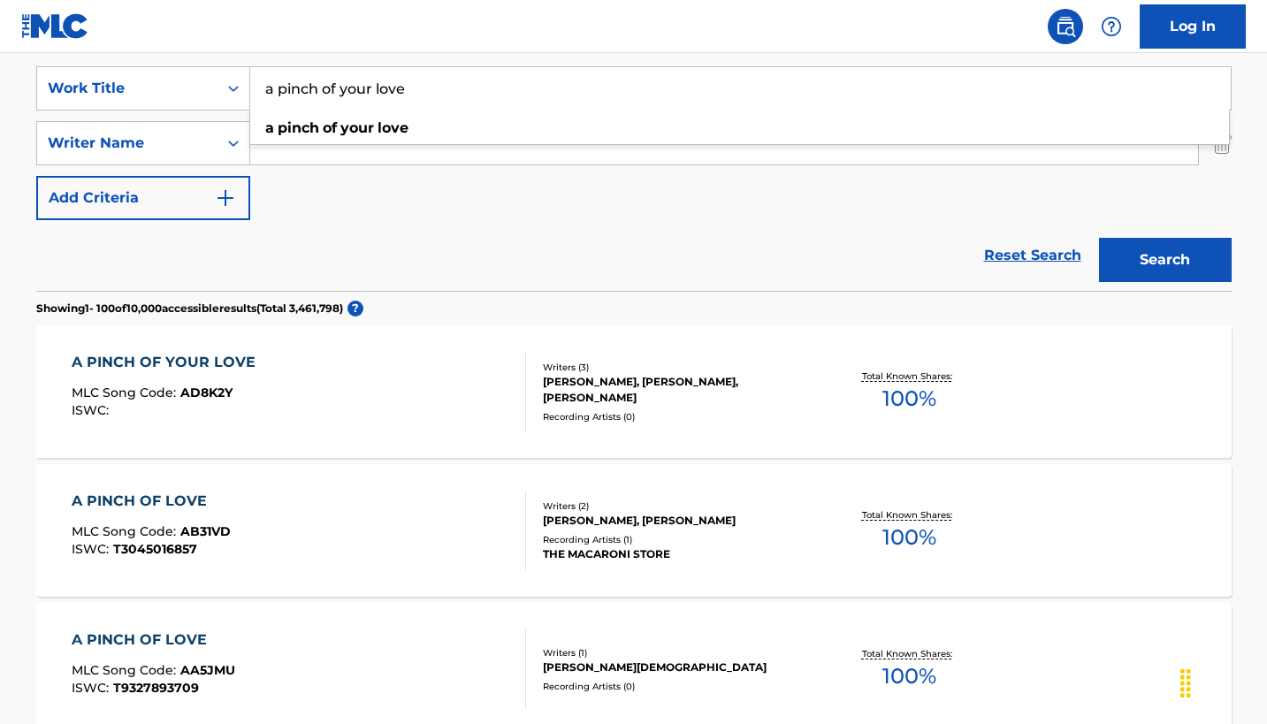
click at [1225, 165] on img "Search Form" at bounding box center [1221, 143] width 19 height 44
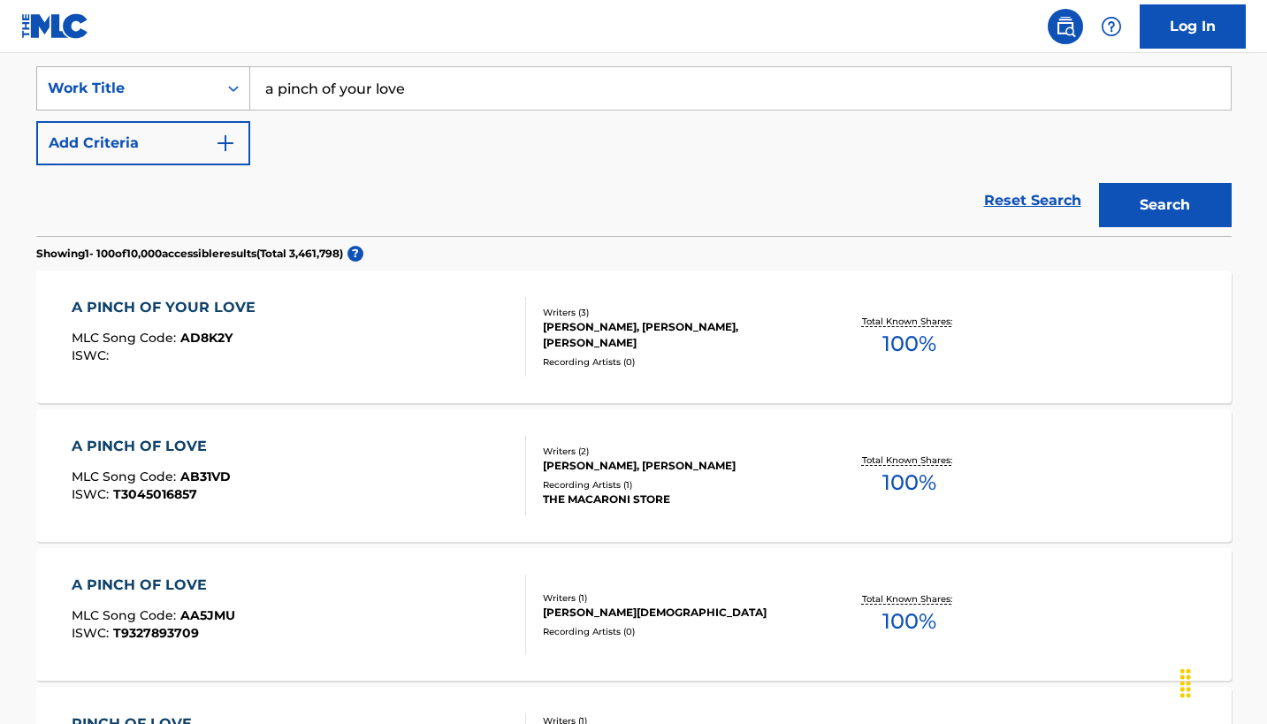
click at [239, 92] on icon "Search Form" at bounding box center [233, 89] width 11 height 6
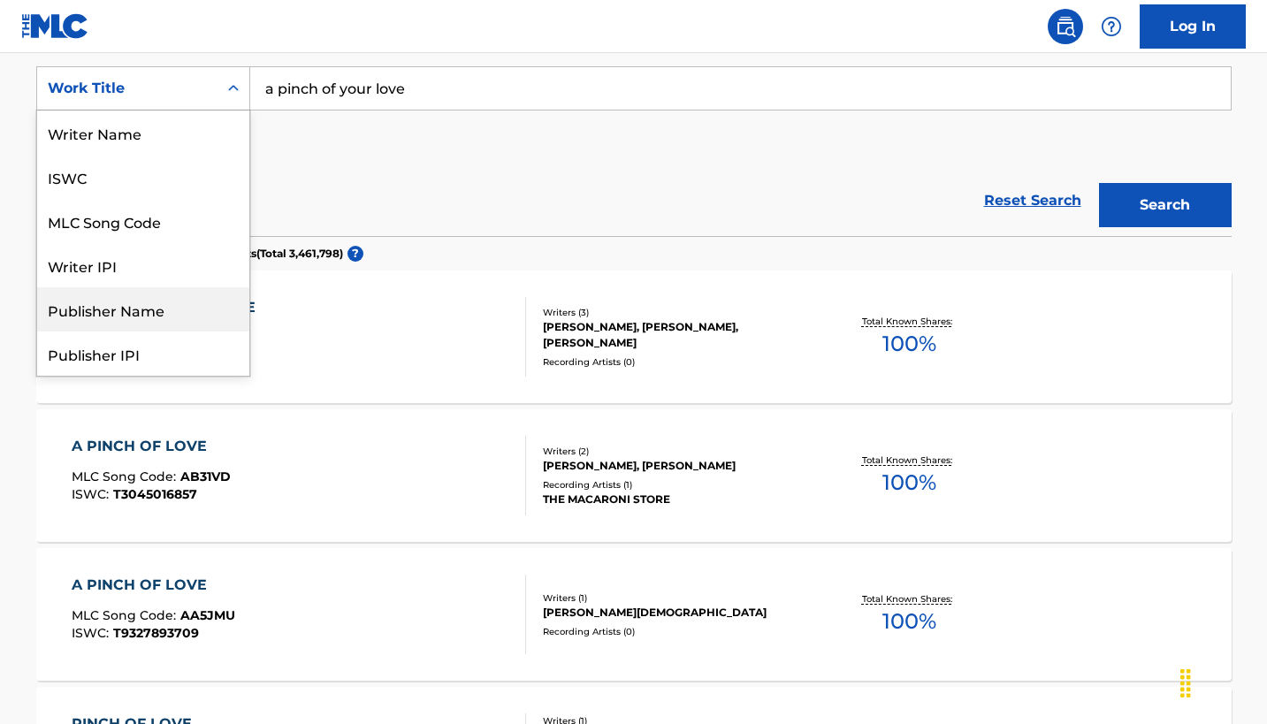
scroll to position [0, 0]
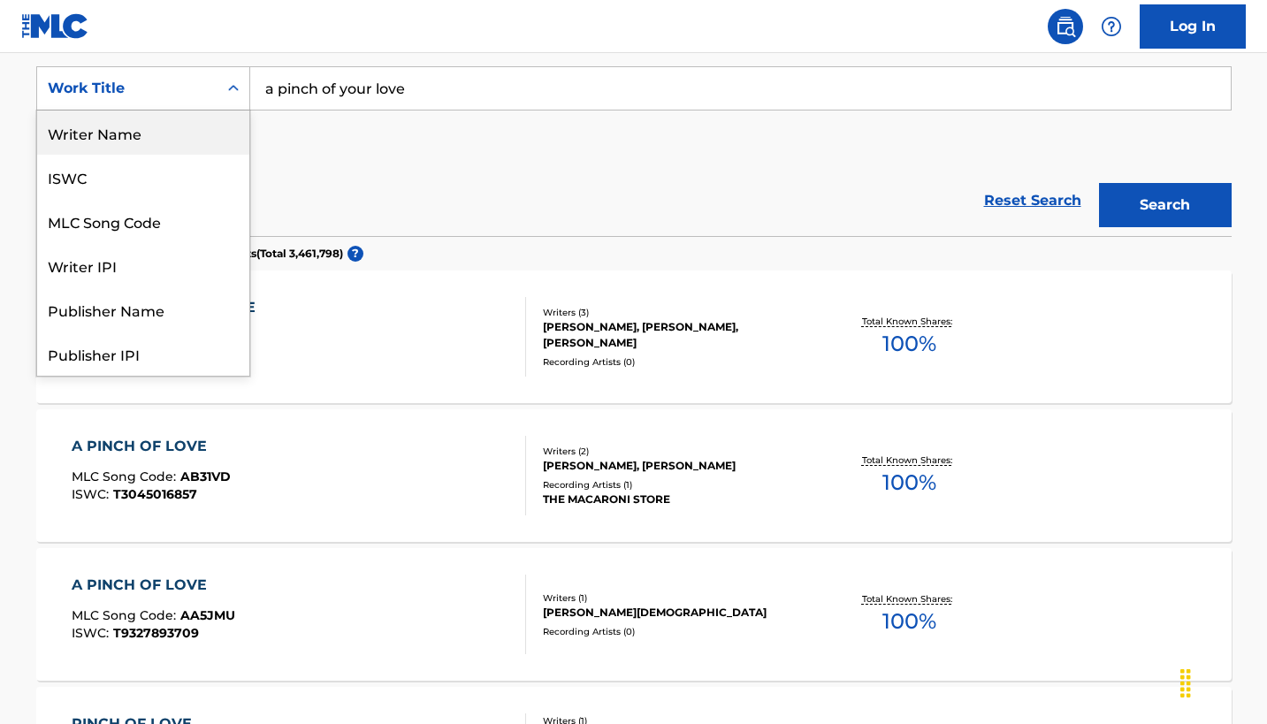
click at [246, 155] on div "Writer Name" at bounding box center [143, 133] width 212 height 44
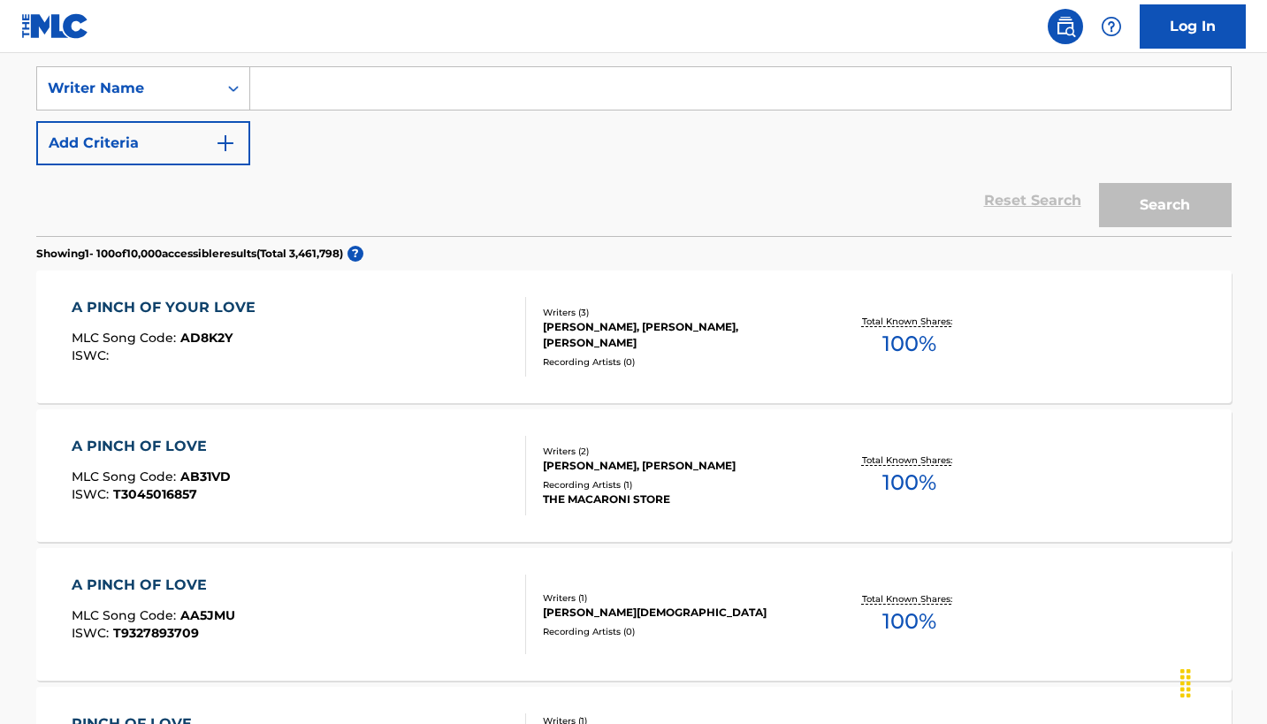
click at [564, 110] on input "Search Form" at bounding box center [740, 88] width 981 height 42
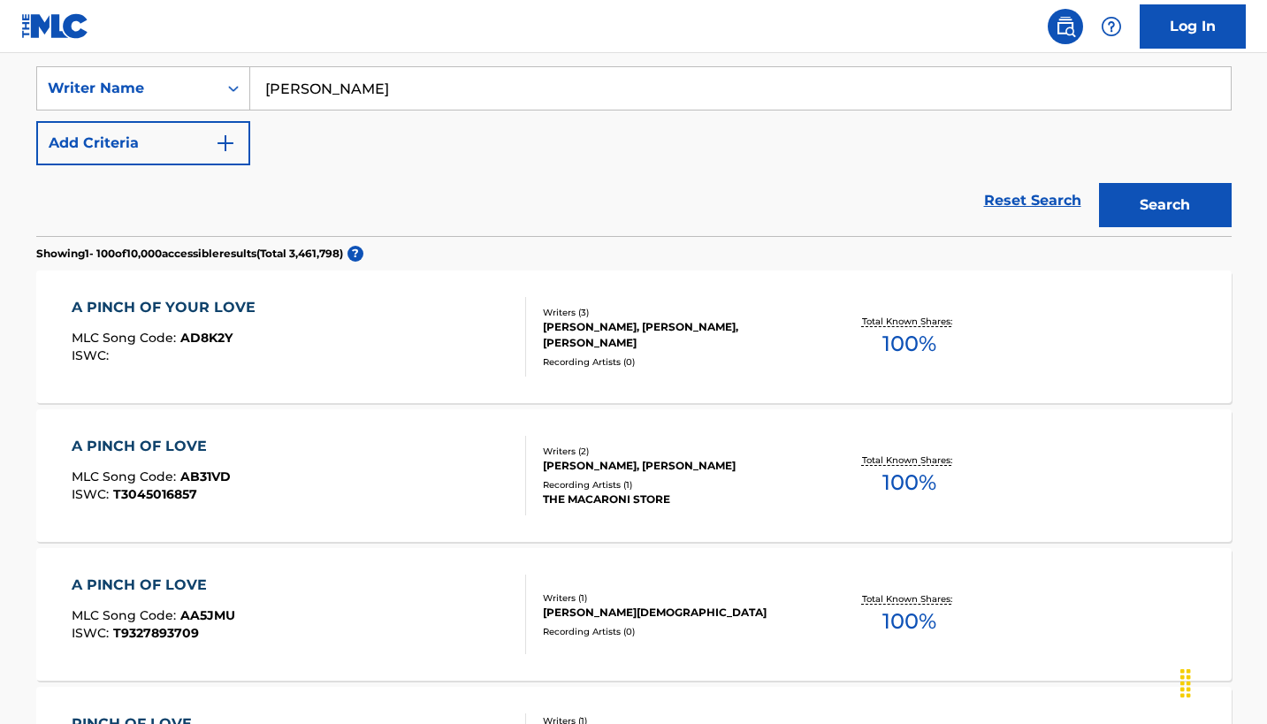
click at [1127, 227] on button "Search" at bounding box center [1165, 205] width 133 height 44
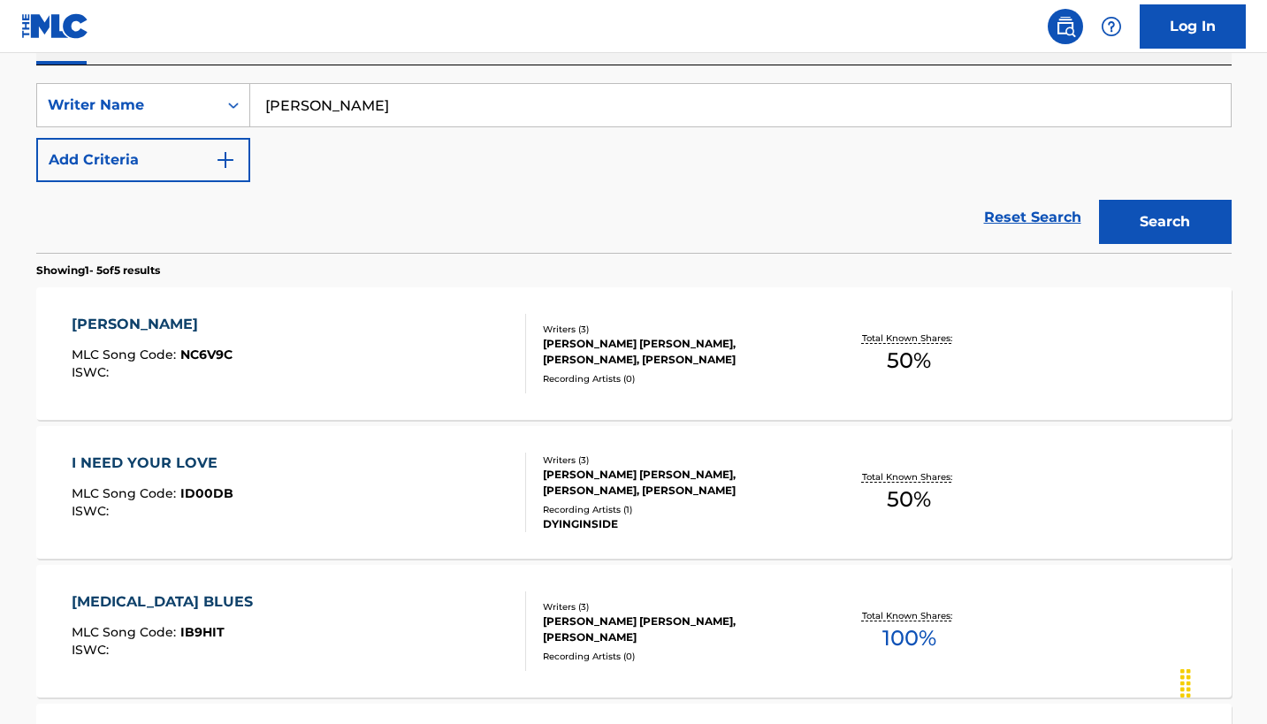
scroll to position [309, 0]
click at [350, 127] on input "[PERSON_NAME]" at bounding box center [740, 106] width 981 height 42
click at [1144, 245] on button "Search" at bounding box center [1165, 223] width 133 height 44
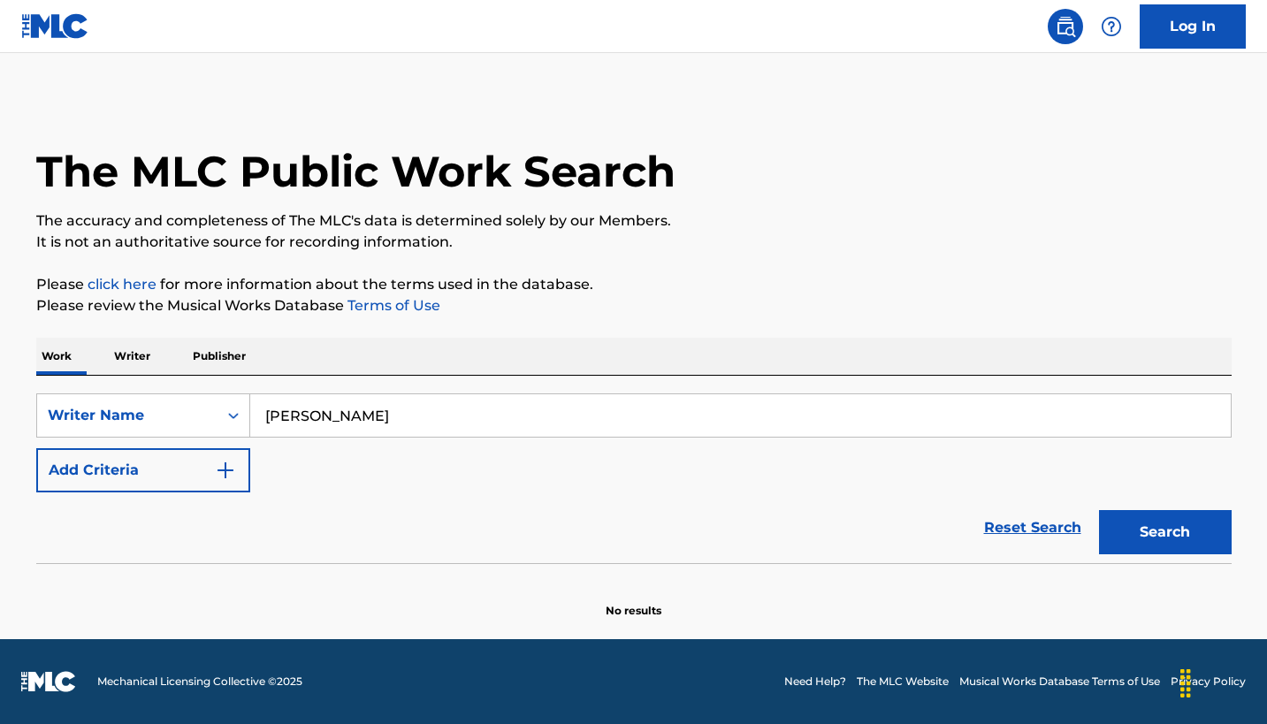
scroll to position [203, 0]
click at [488, 394] on input "[PERSON_NAME]" at bounding box center [740, 415] width 981 height 42
click at [1144, 510] on button "Search" at bounding box center [1165, 532] width 133 height 44
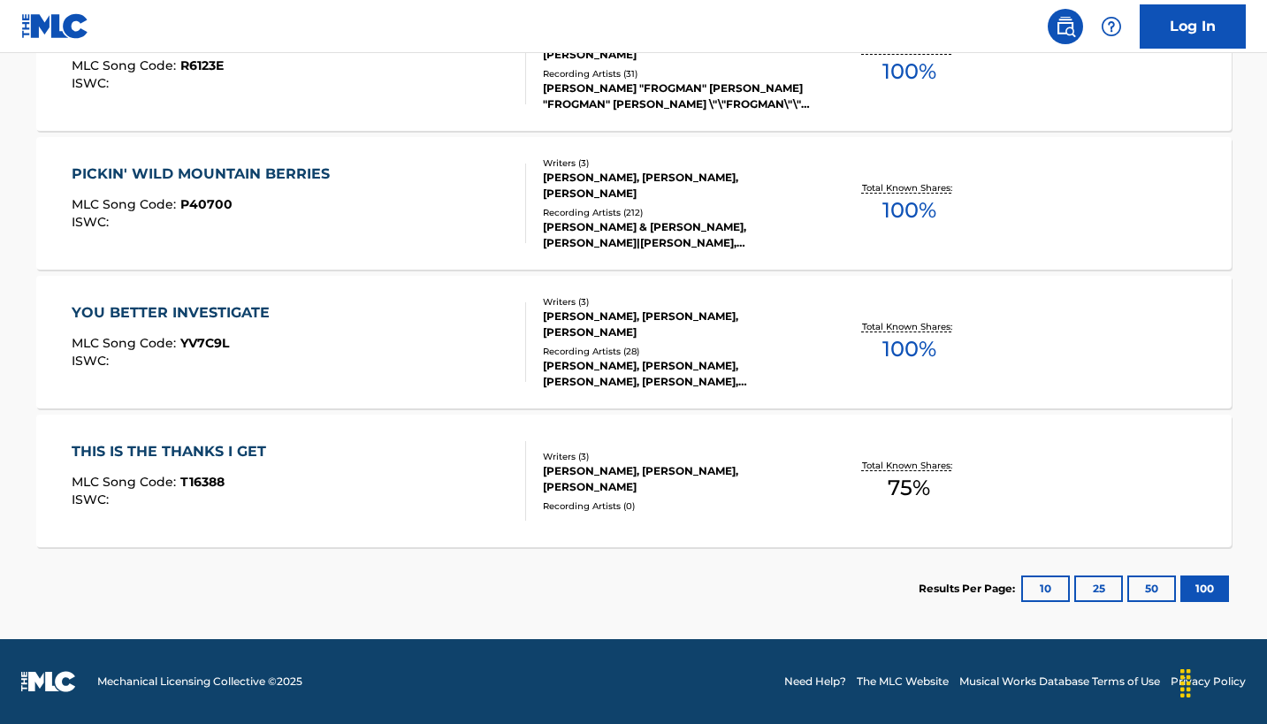
scroll to position [2366, 0]
click at [1205, 576] on button "100" at bounding box center [1204, 589] width 49 height 27
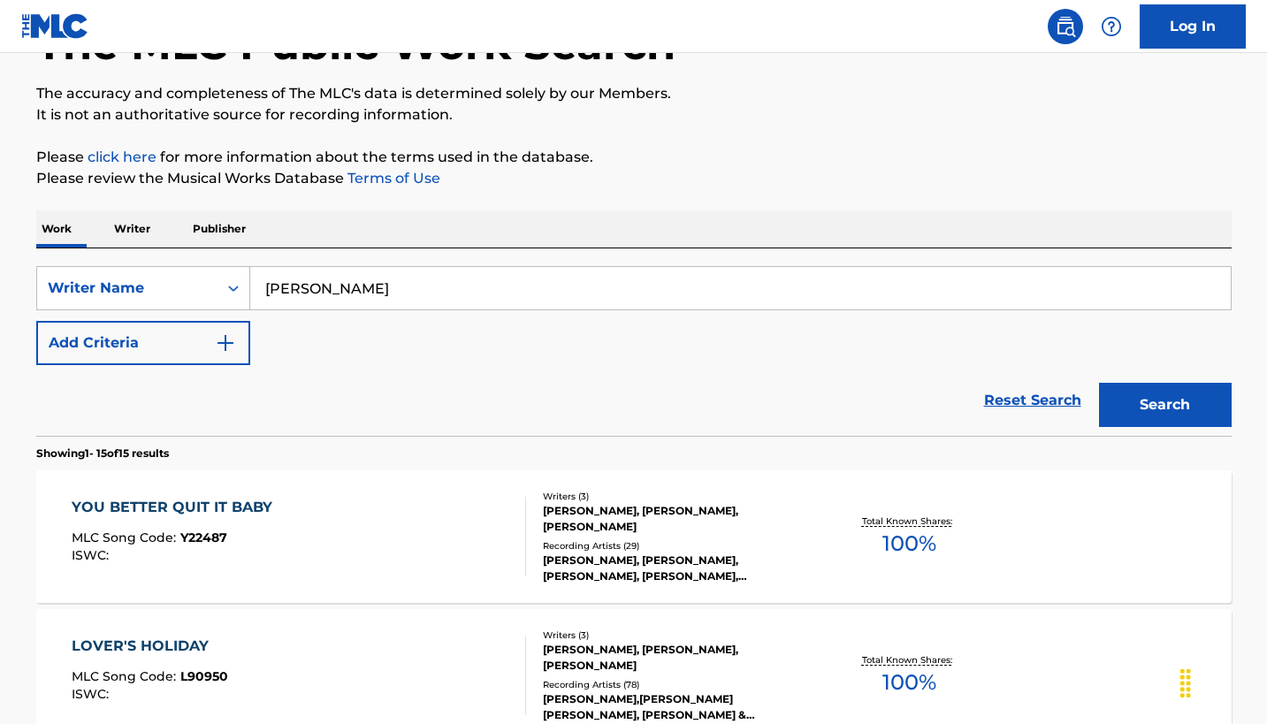
scroll to position [115, 0]
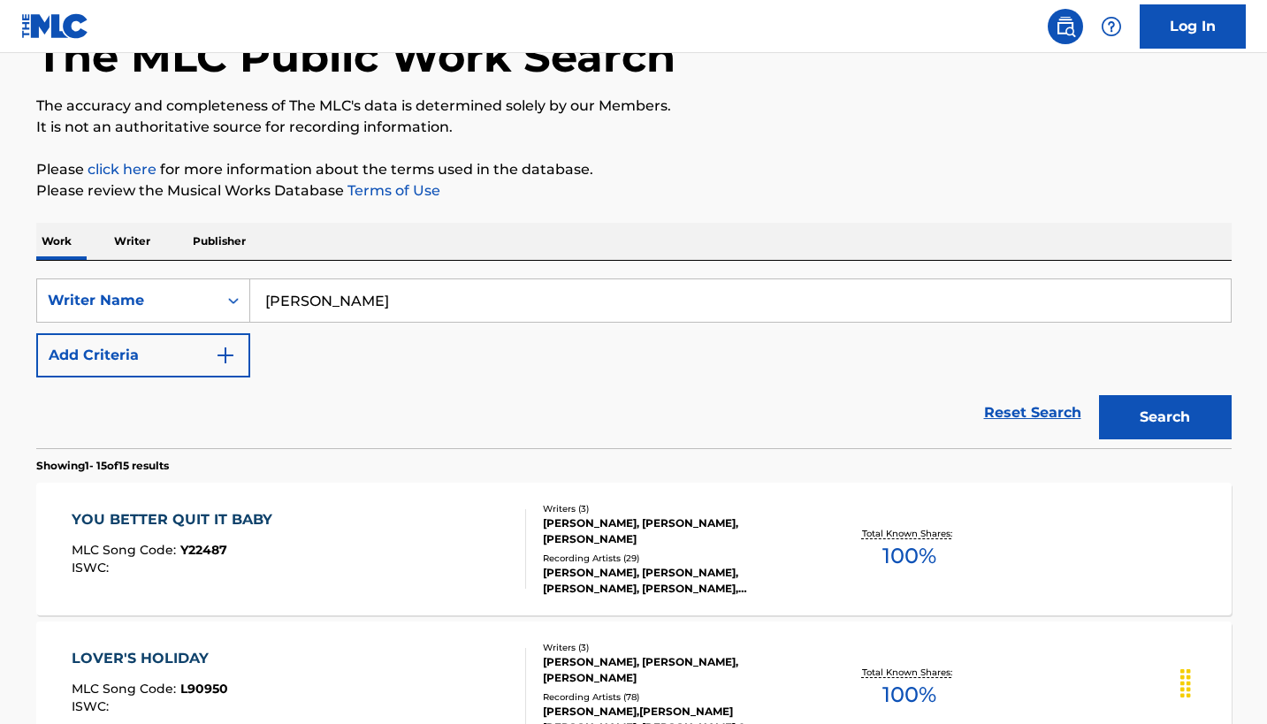
click at [451, 322] on input "[PERSON_NAME]" at bounding box center [740, 300] width 981 height 42
click at [1144, 439] on button "Search" at bounding box center [1165, 417] width 133 height 44
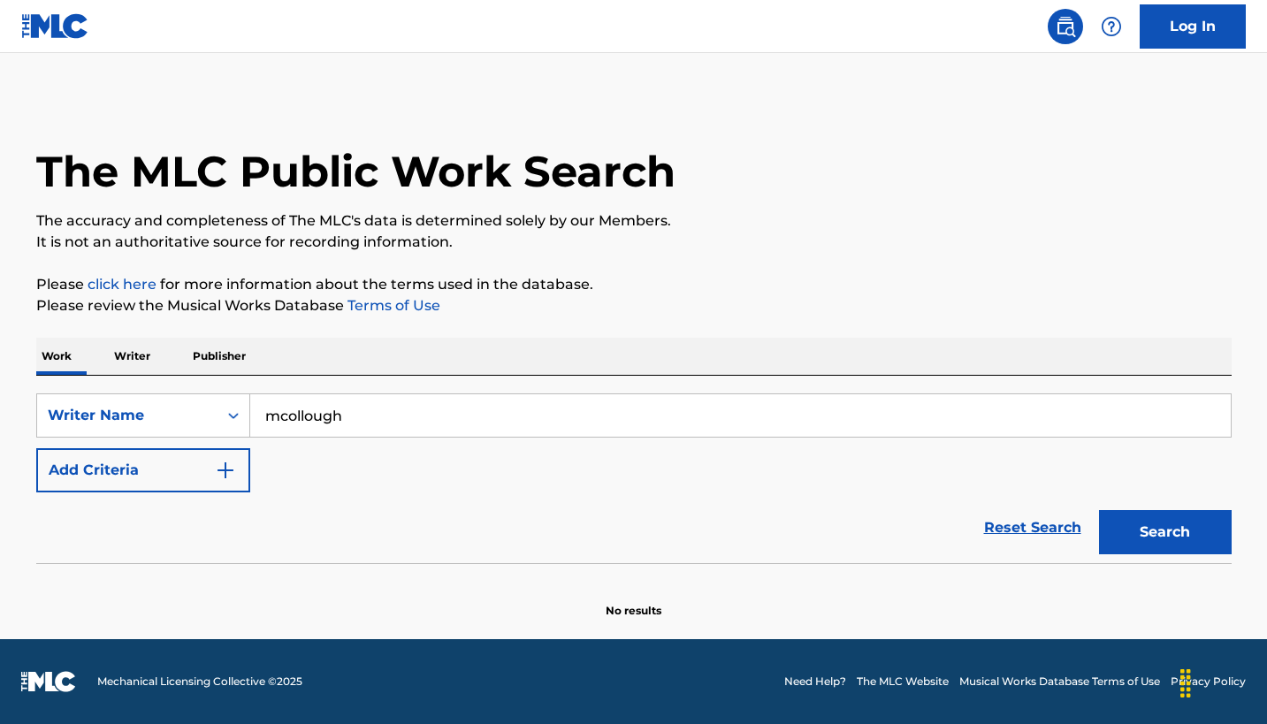
click at [451, 404] on input "mcollough" at bounding box center [740, 415] width 981 height 42
click at [1144, 554] on button "Search" at bounding box center [1165, 532] width 133 height 44
click at [454, 394] on input "pinch of your love" at bounding box center [740, 415] width 981 height 42
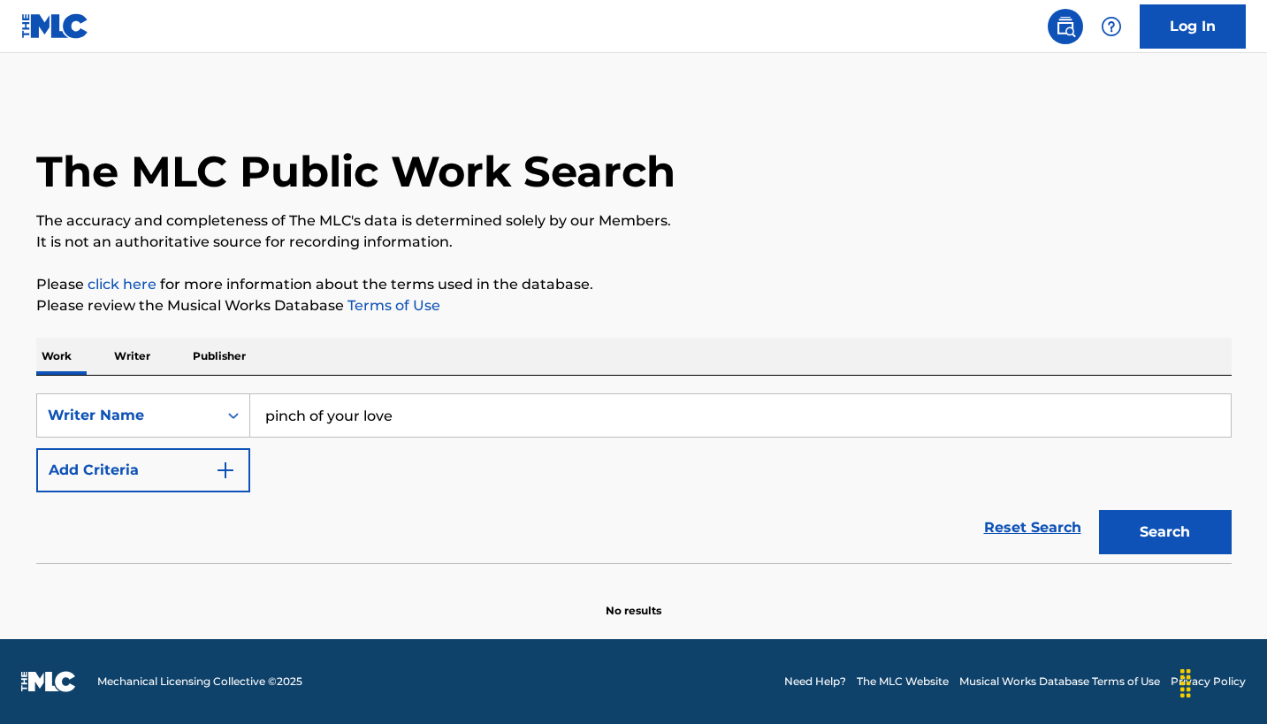
click at [454, 394] on input "pinch of your love" at bounding box center [740, 415] width 981 height 42
click at [1144, 515] on button "Search" at bounding box center [1165, 532] width 133 height 44
click at [365, 394] on input "a pinch of your love" at bounding box center [740, 415] width 981 height 42
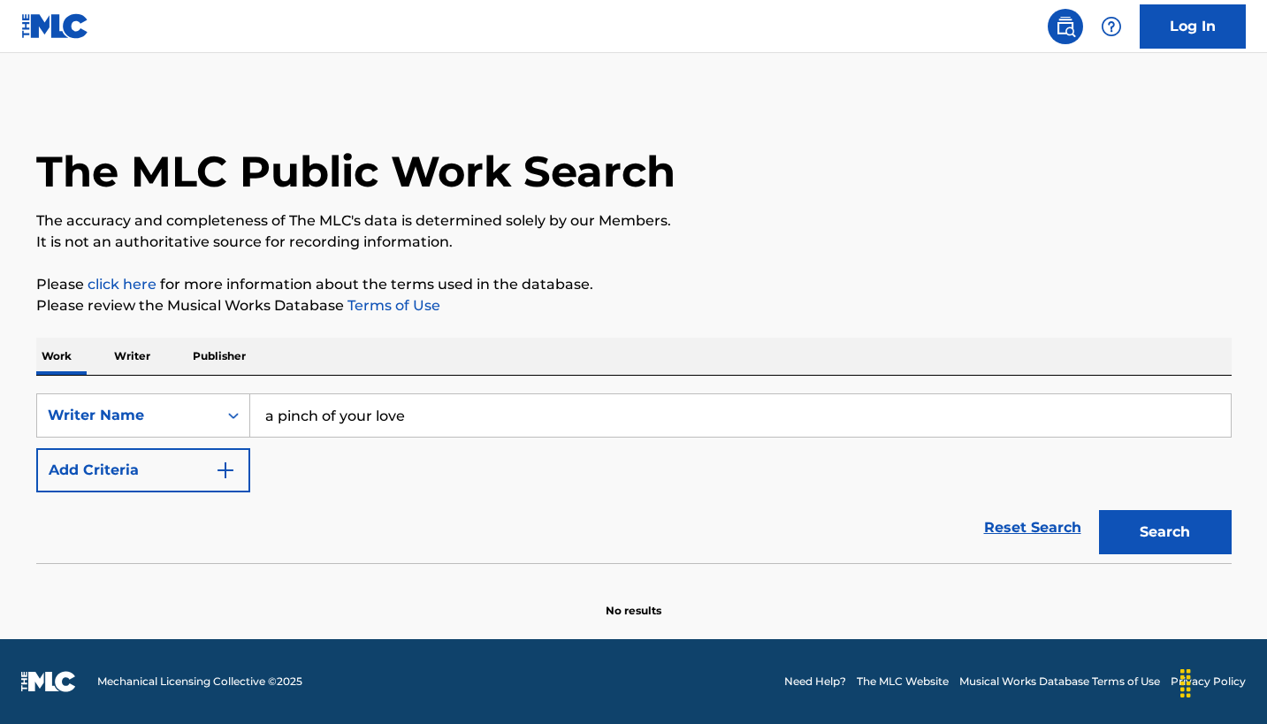
click at [365, 394] on input "a pinch of your love" at bounding box center [740, 415] width 981 height 42
type input "c"
click at [156, 338] on p "Writer" at bounding box center [132, 356] width 47 height 37
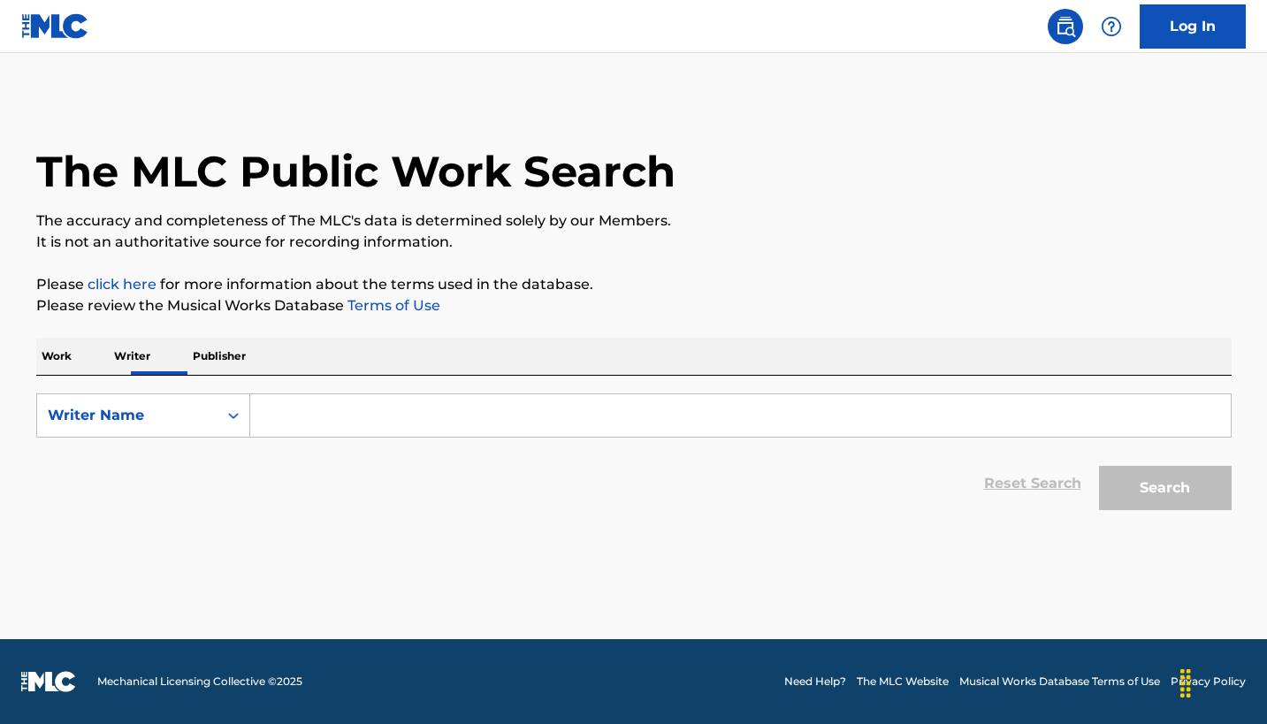
click at [378, 437] on input "Search Form" at bounding box center [740, 415] width 981 height 42
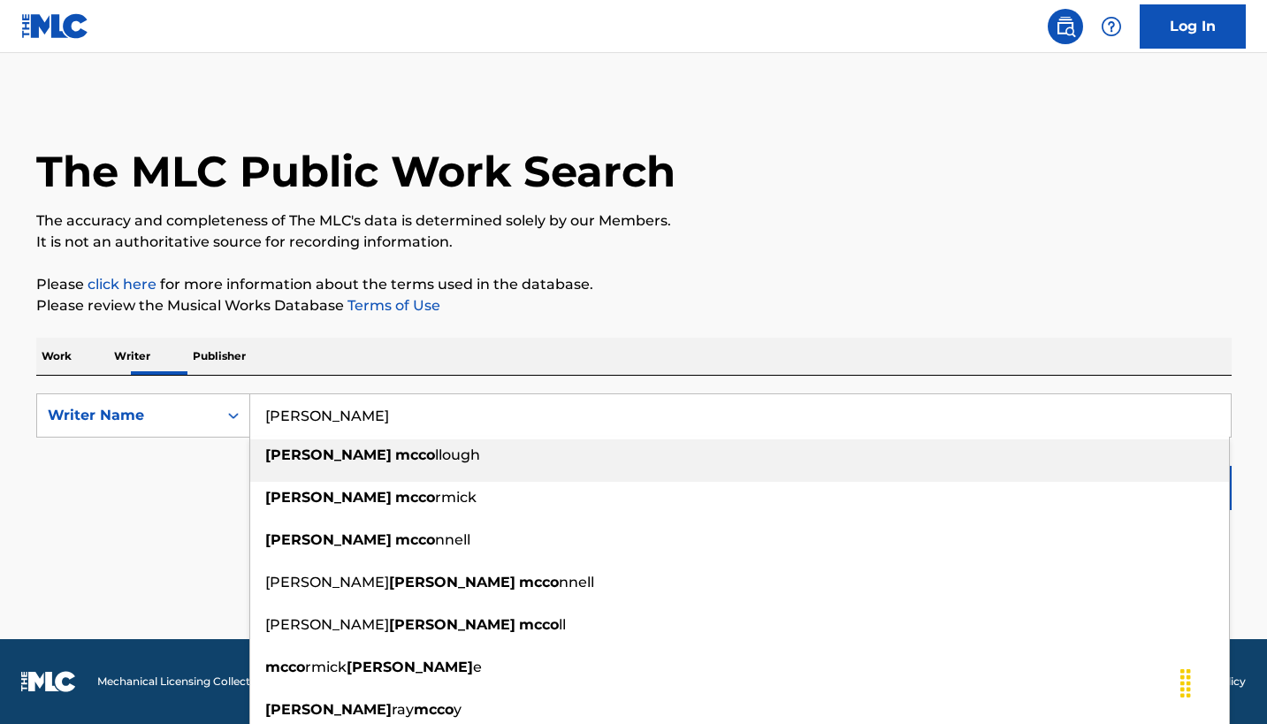
click at [420, 463] on strong "mcco" at bounding box center [415, 455] width 40 height 17
type input "[PERSON_NAME]"
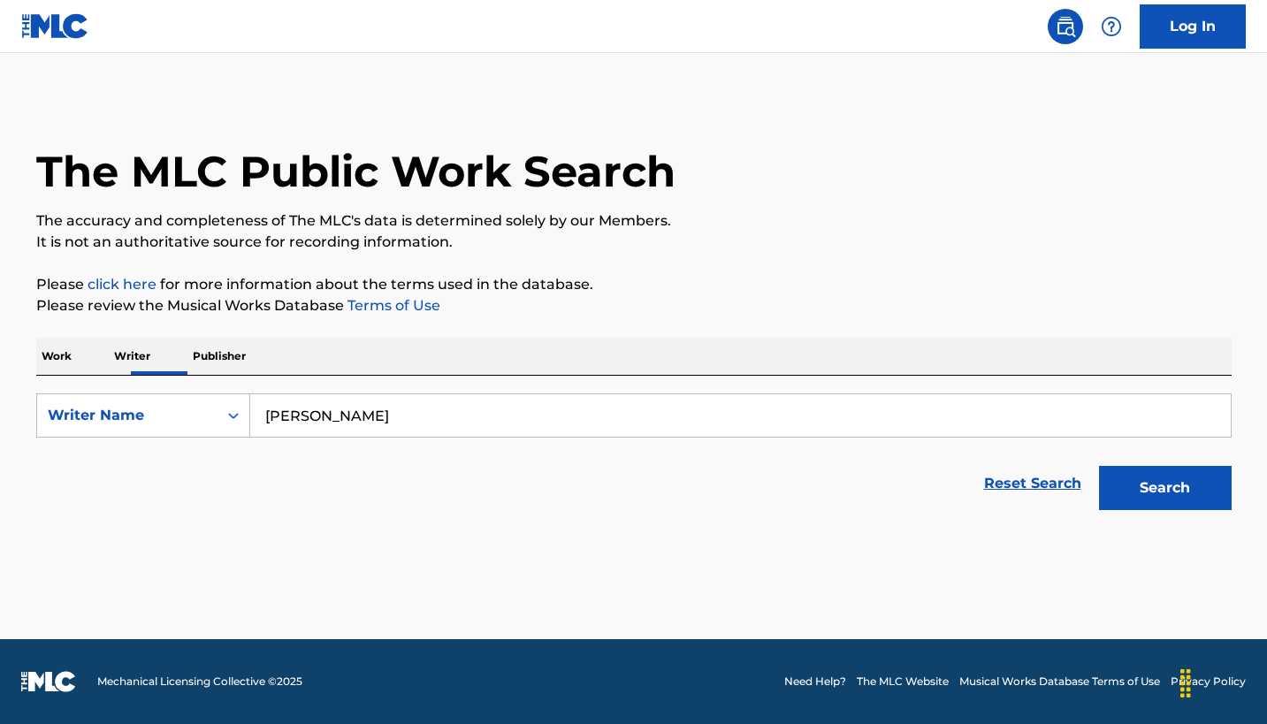
click at [1120, 510] on button "Search" at bounding box center [1165, 488] width 133 height 44
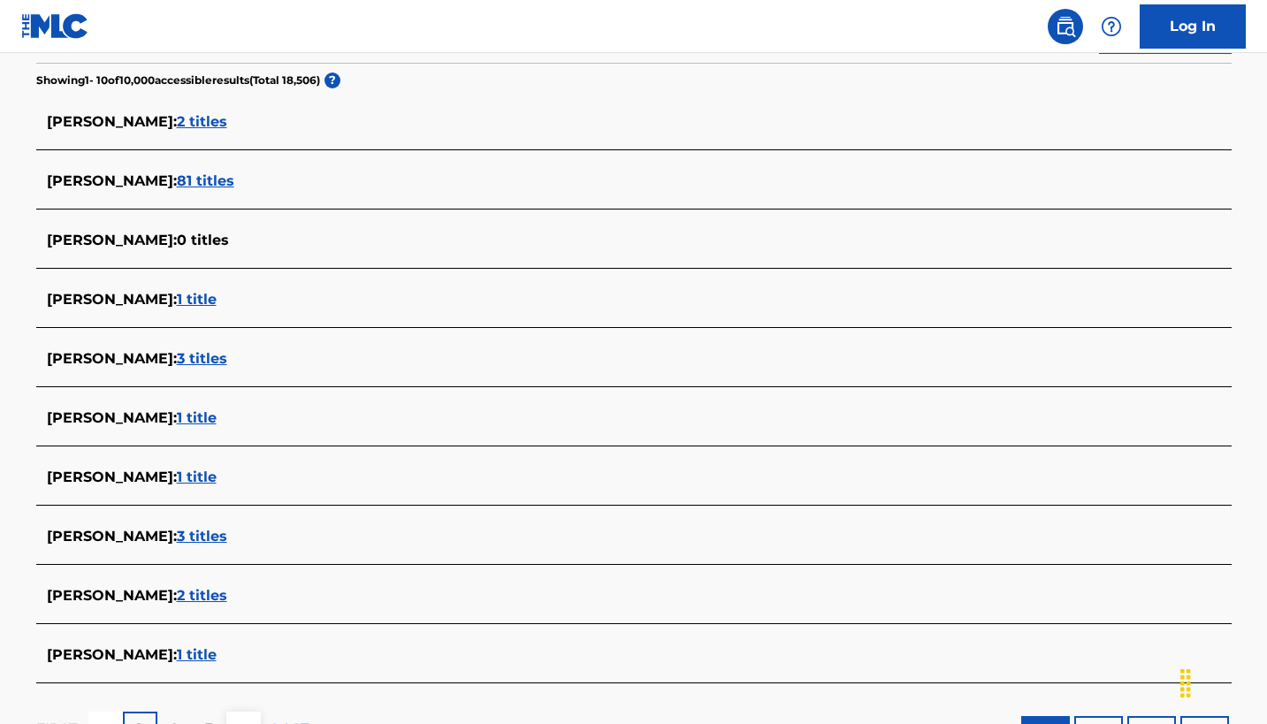
scroll to position [459, 0]
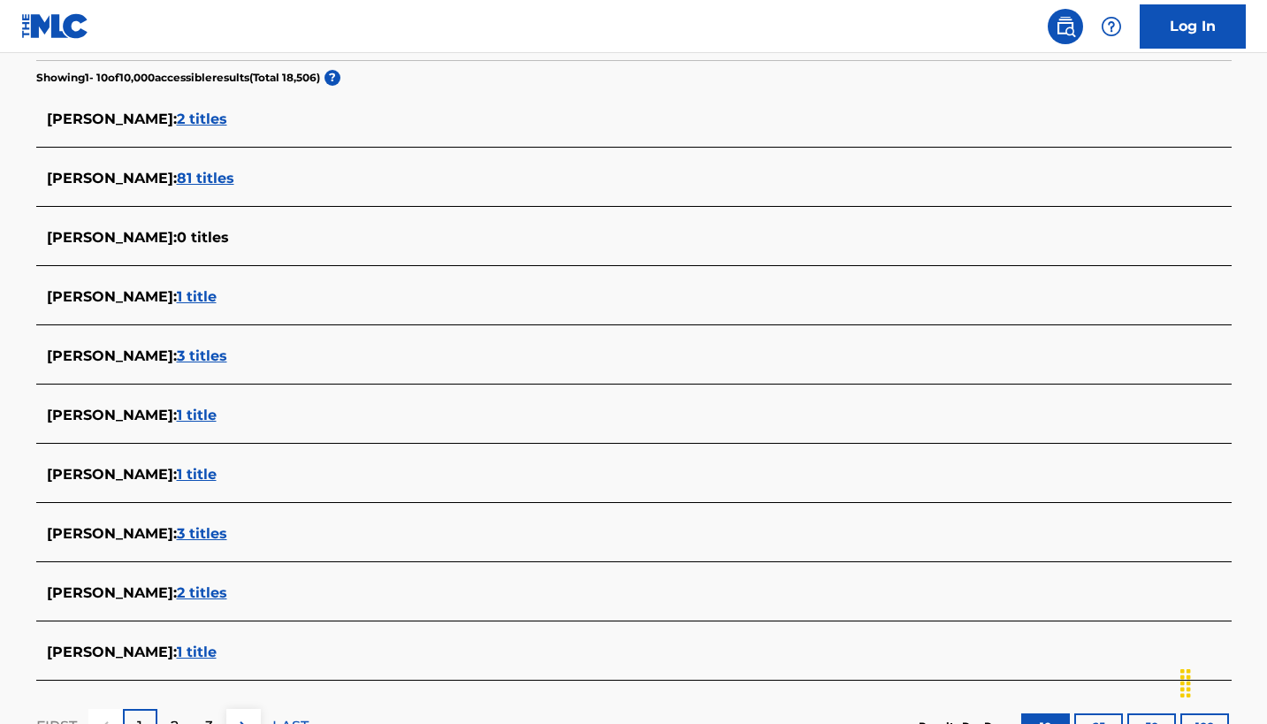
click at [234, 187] on span "81 titles" at bounding box center [205, 178] width 57 height 17
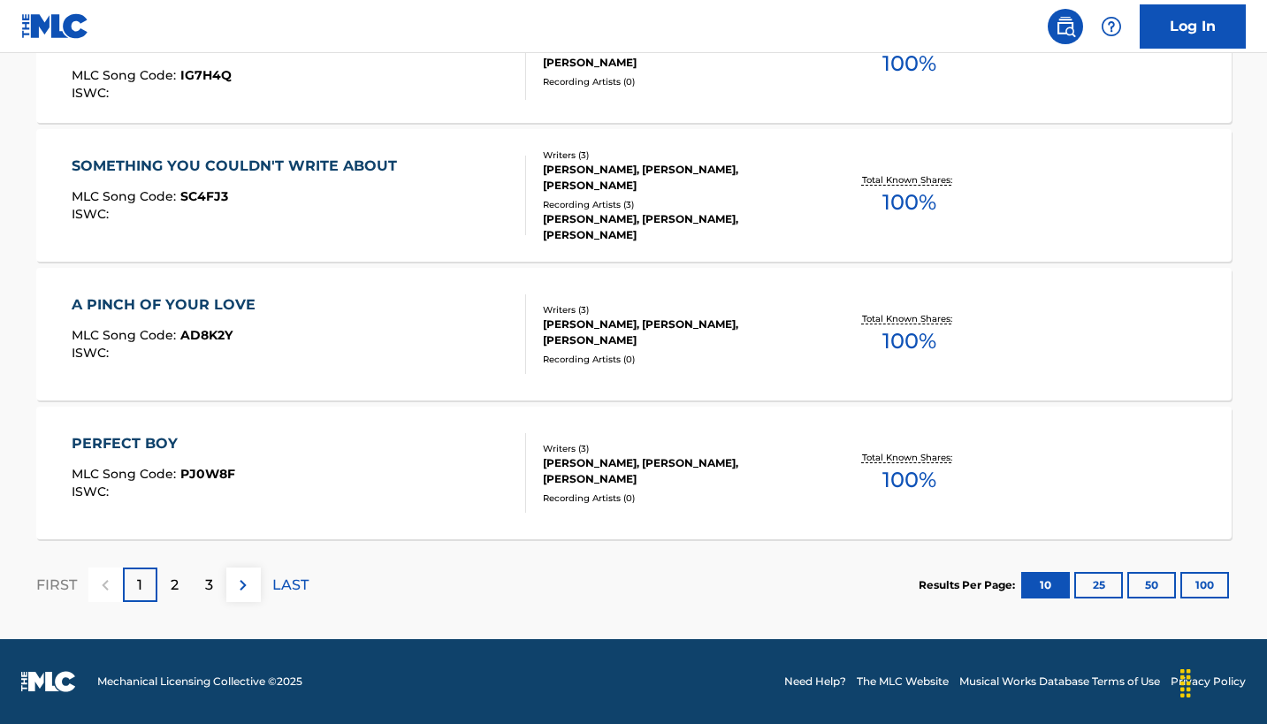
scroll to position [1523, 0]
click at [773, 455] on div "Writers ( 3 )" at bounding box center [676, 448] width 267 height 13
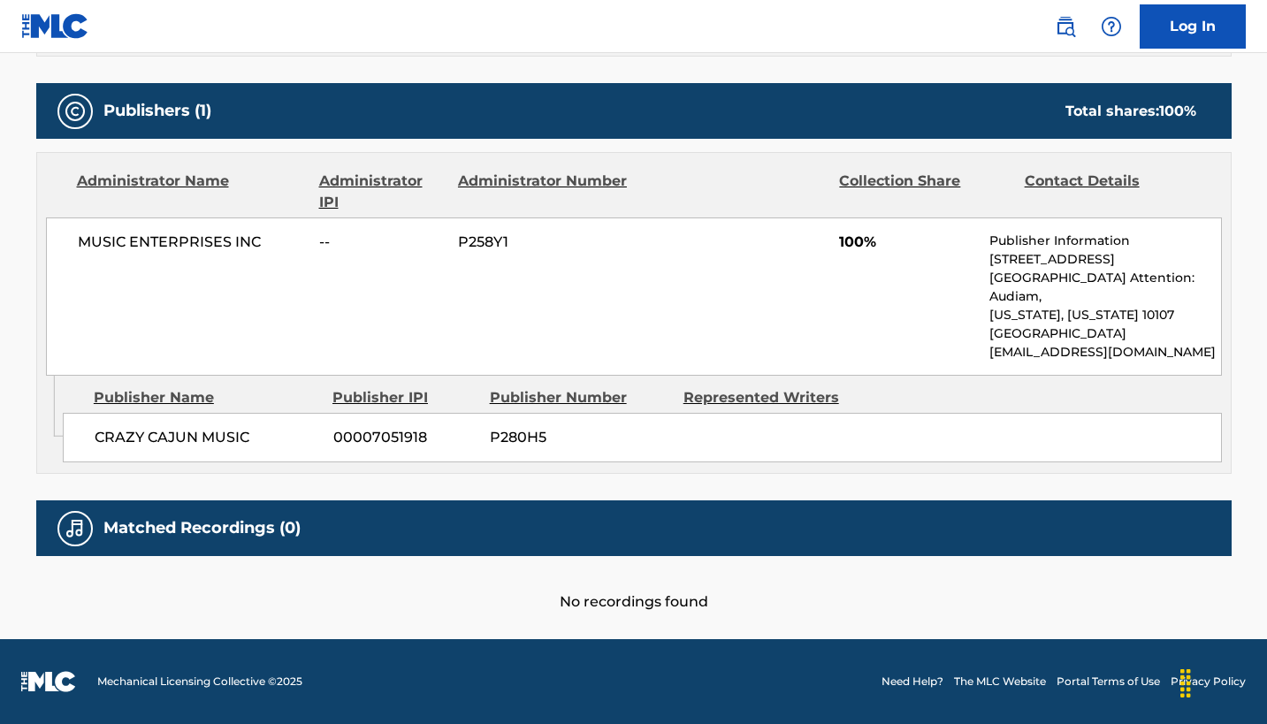
scroll to position [940, 0]
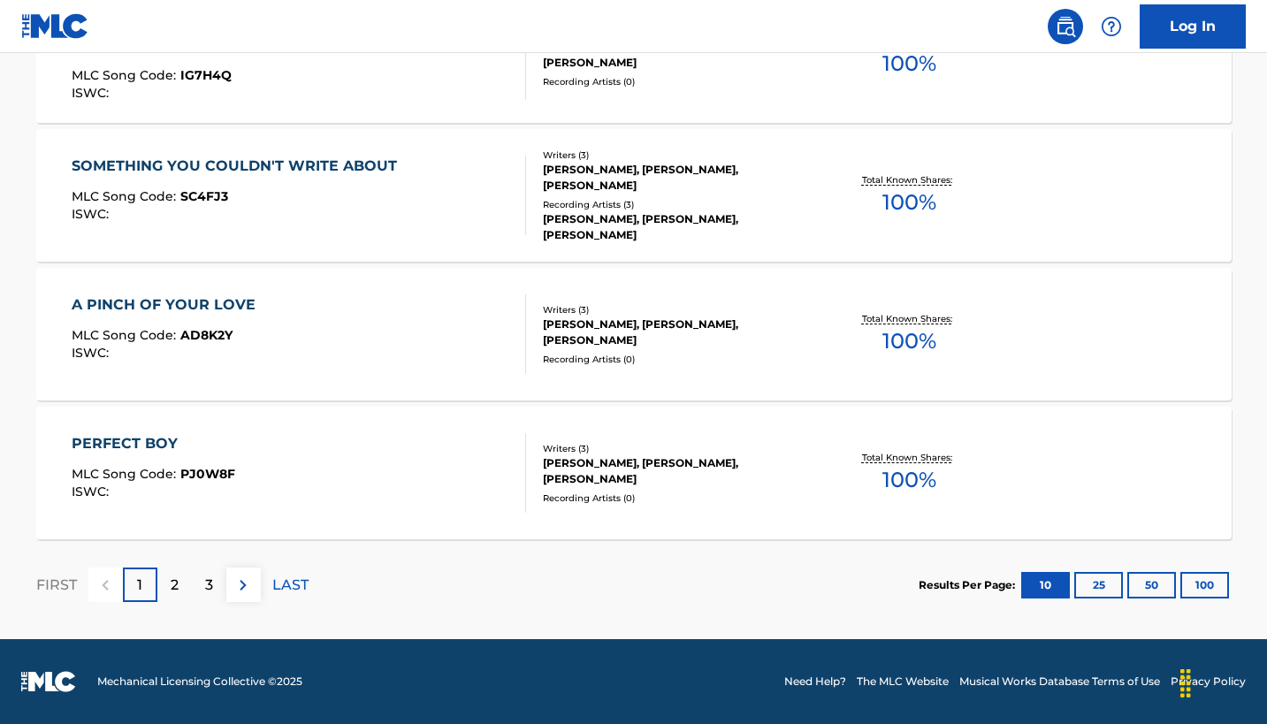
scroll to position [1683, 0]
click at [1194, 572] on button "100" at bounding box center [1204, 585] width 49 height 27
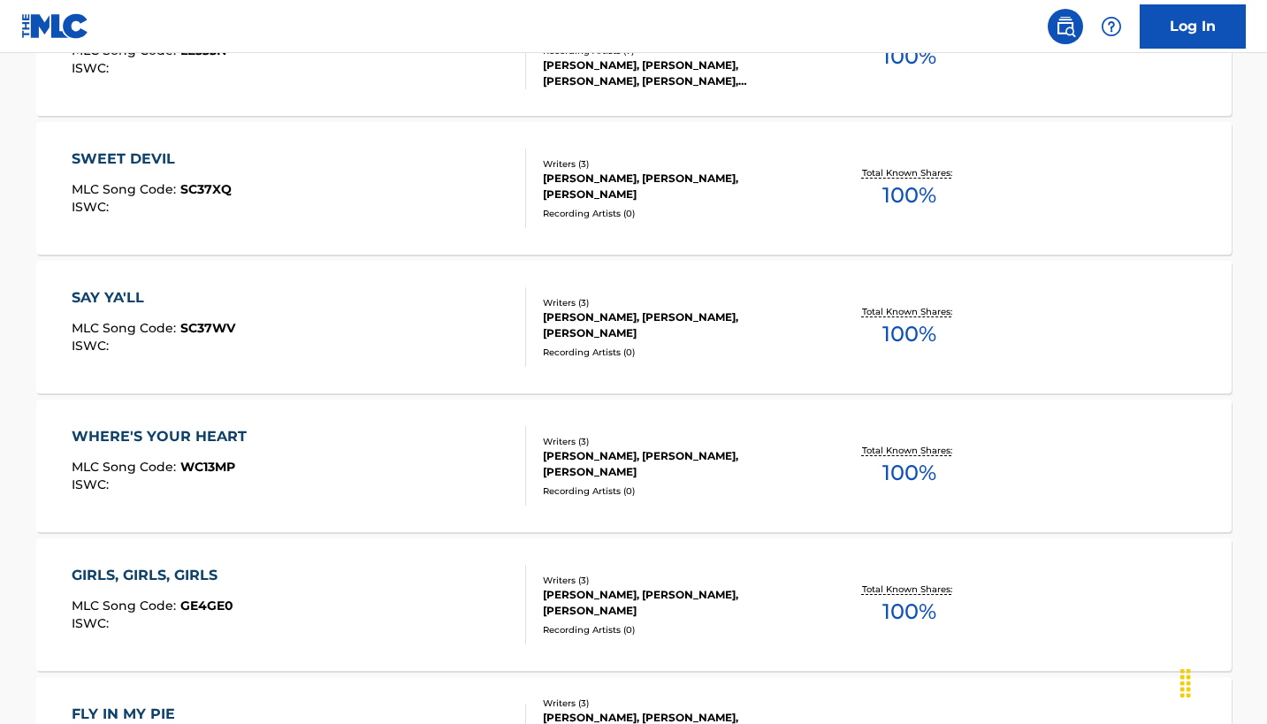
scroll to position [5474, 0]
click at [683, 39] on div "[PERSON_NAME], [PERSON_NAME]" at bounding box center [676, 31] width 267 height 16
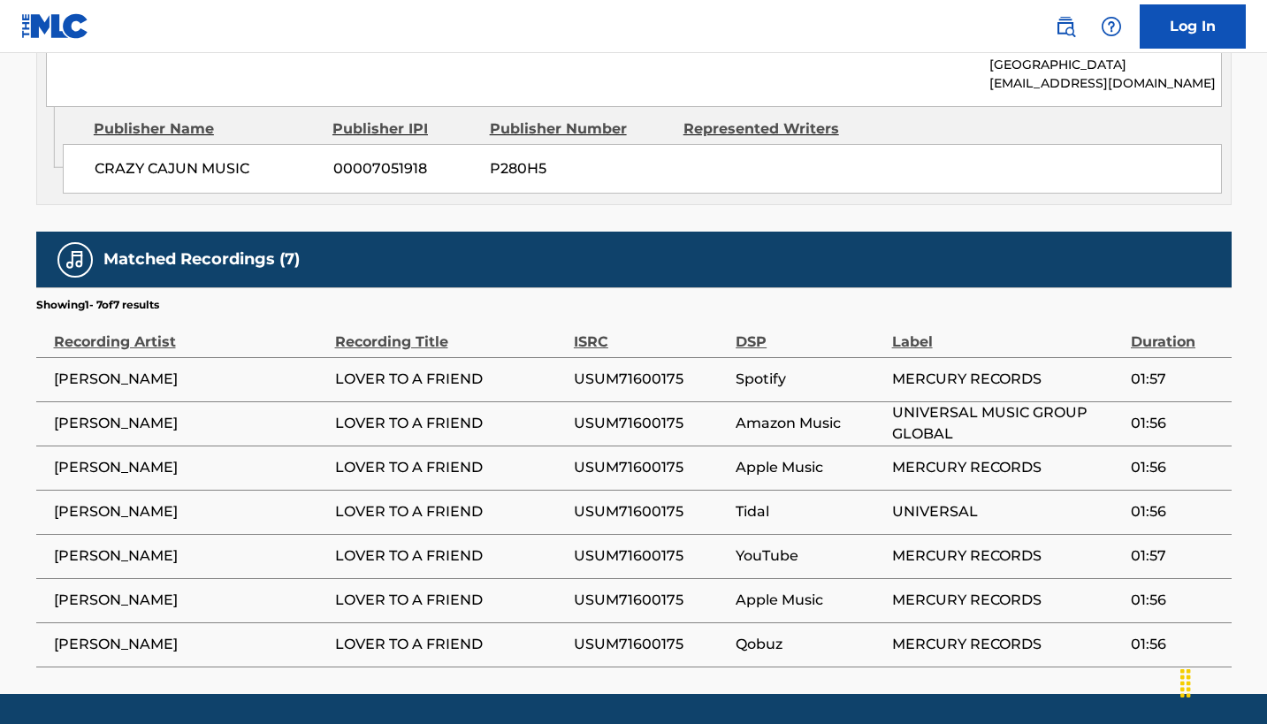
scroll to position [1029, 0]
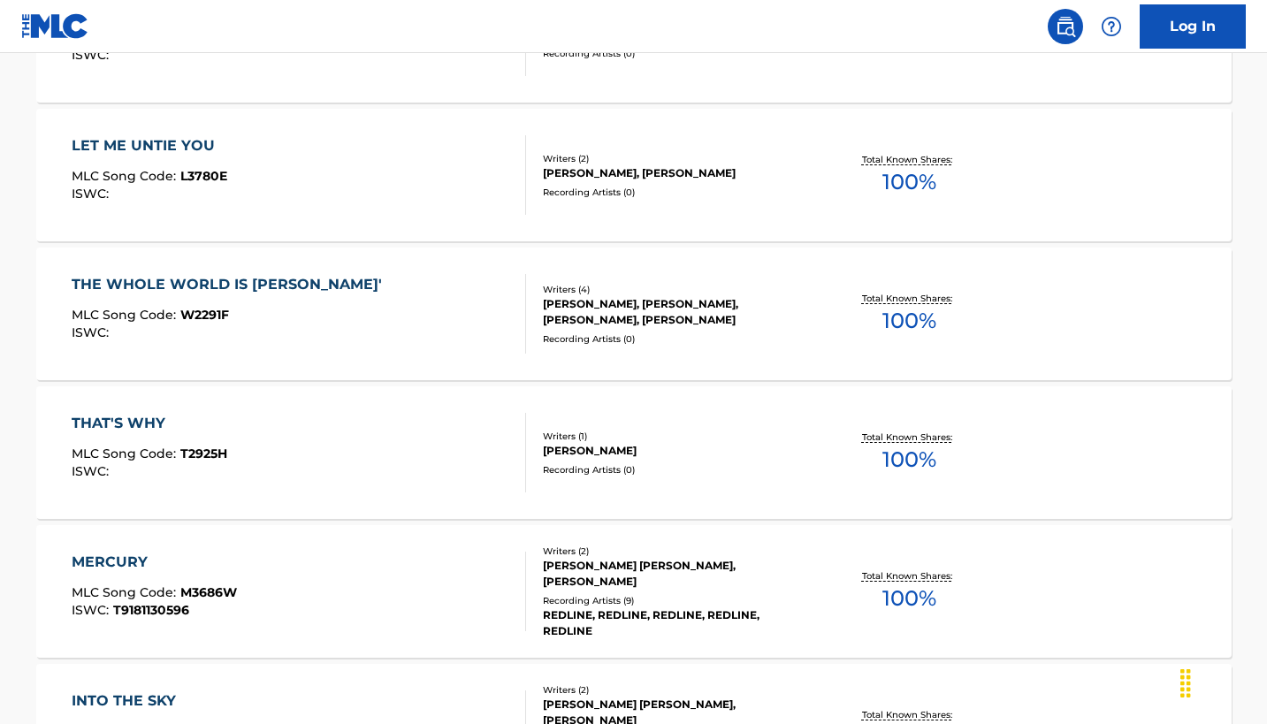
scroll to position [7984, 0]
click at [586, 329] on div "[PERSON_NAME], [PERSON_NAME], [PERSON_NAME], [PERSON_NAME]" at bounding box center [676, 313] width 267 height 32
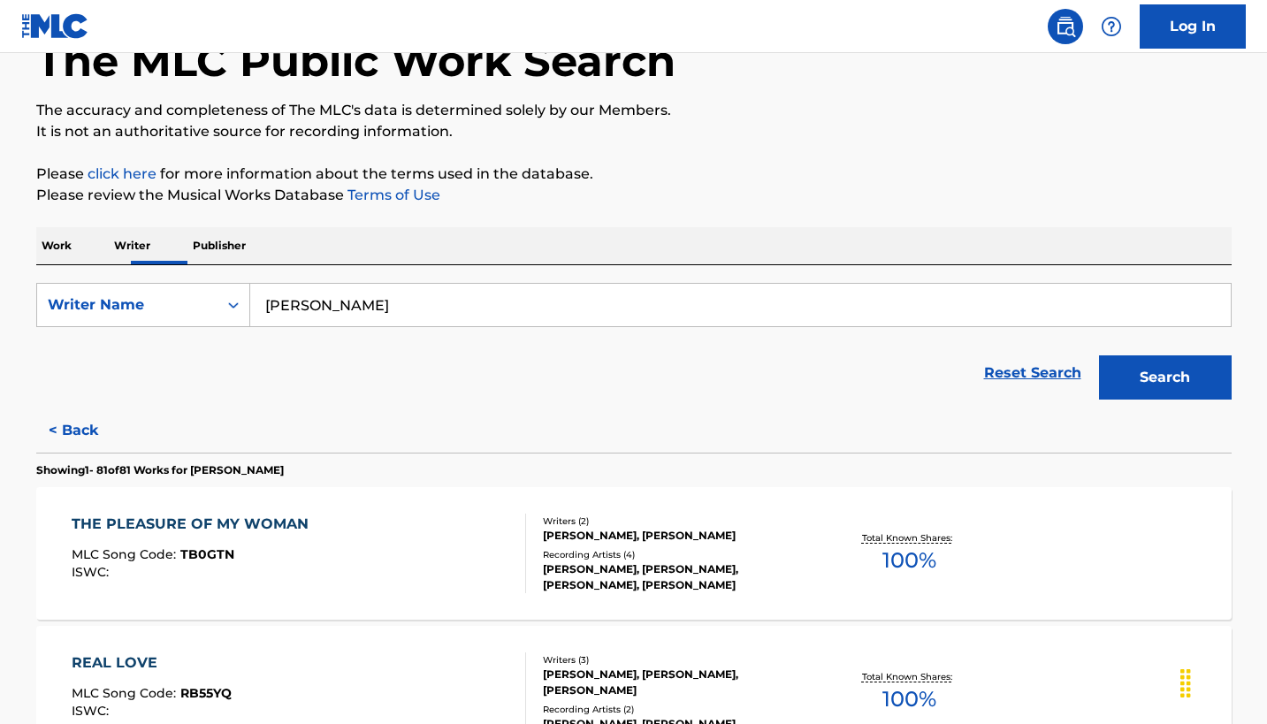
scroll to position [112, 0]
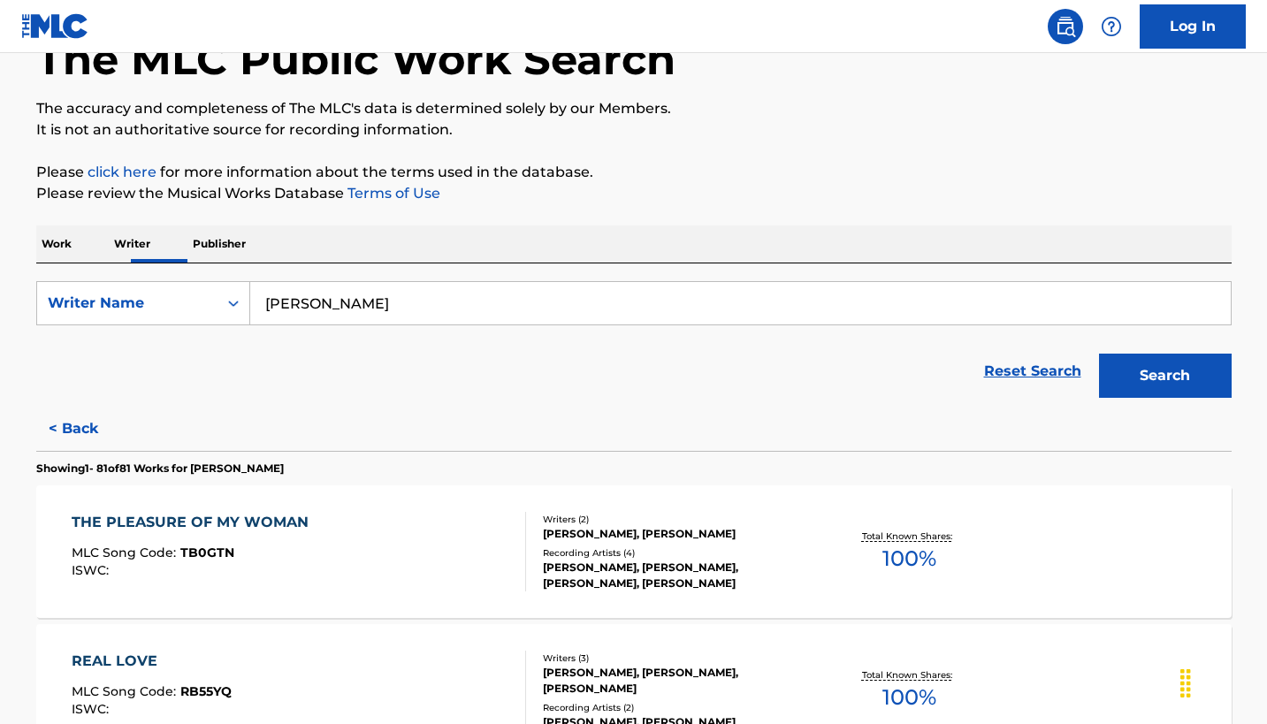
click at [68, 263] on p "Work" at bounding box center [56, 243] width 41 height 37
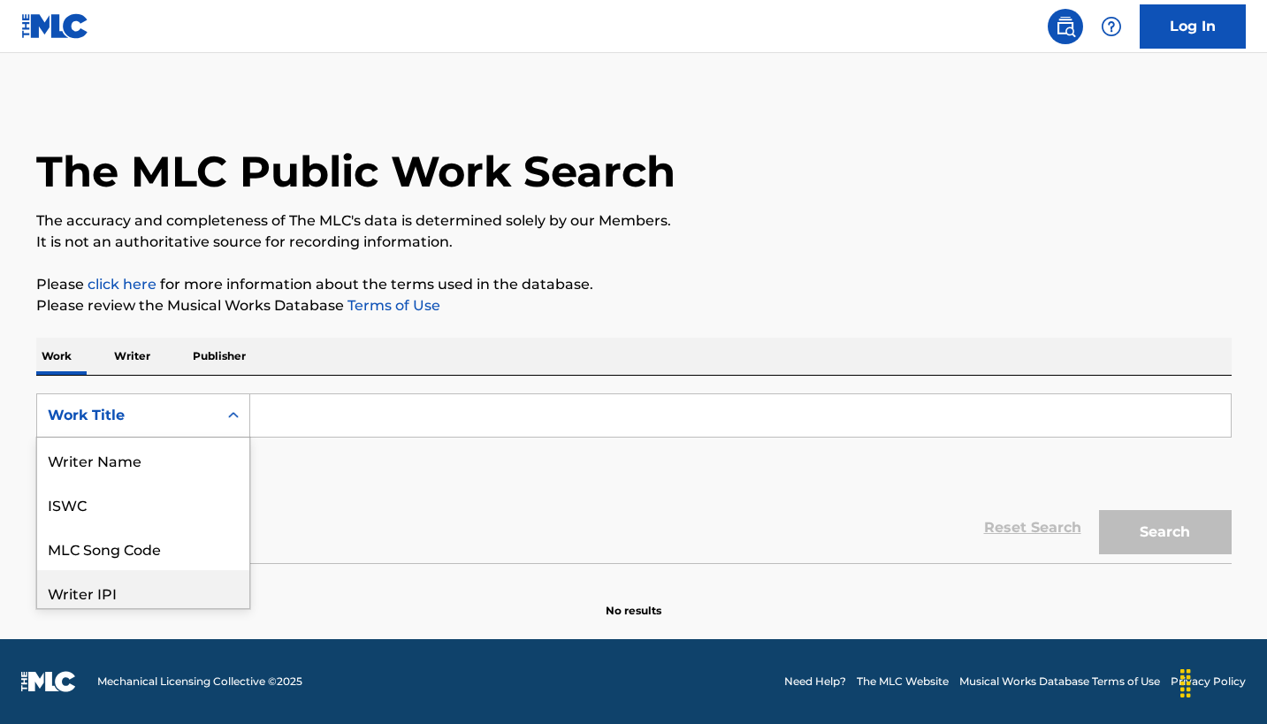
scroll to position [87, 0]
click at [250, 438] on div "Writer IPI, 4 of 8. 8 results available. Use Up and Down to choose options, pre…" at bounding box center [143, 415] width 214 height 44
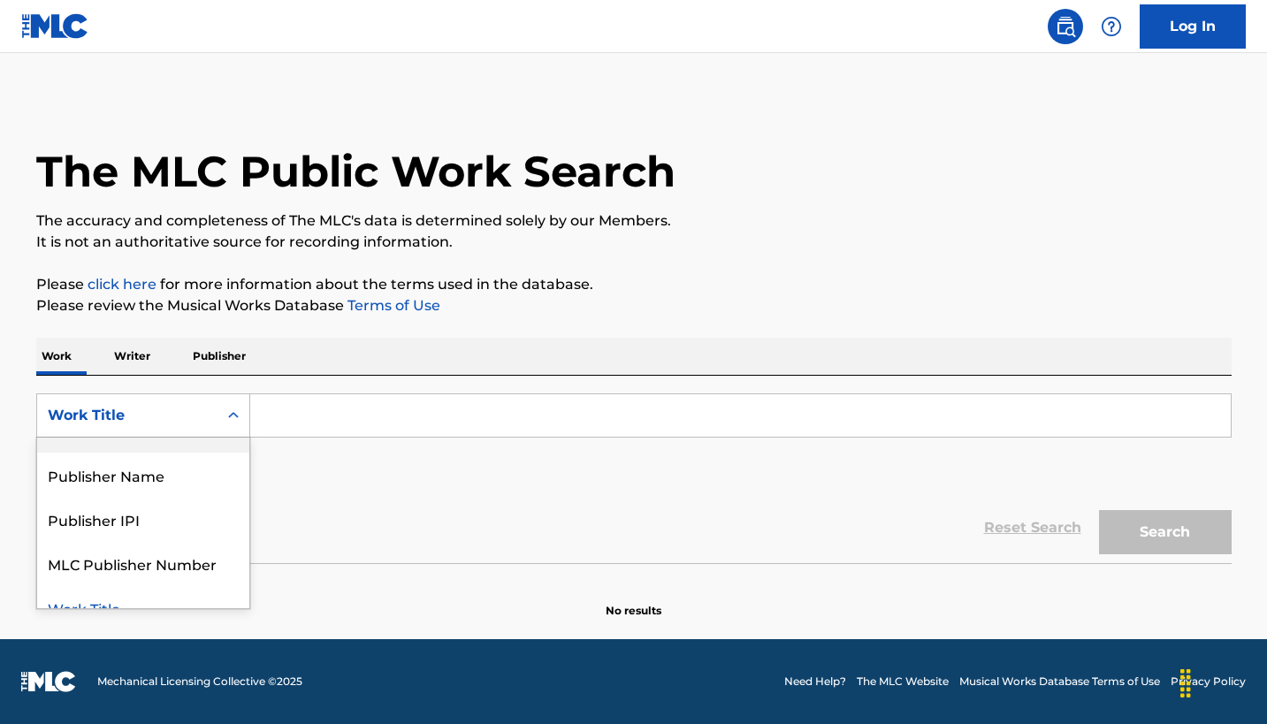
scroll to position [95, 0]
click at [249, 497] on div "Publisher Name" at bounding box center [143, 475] width 212 height 44
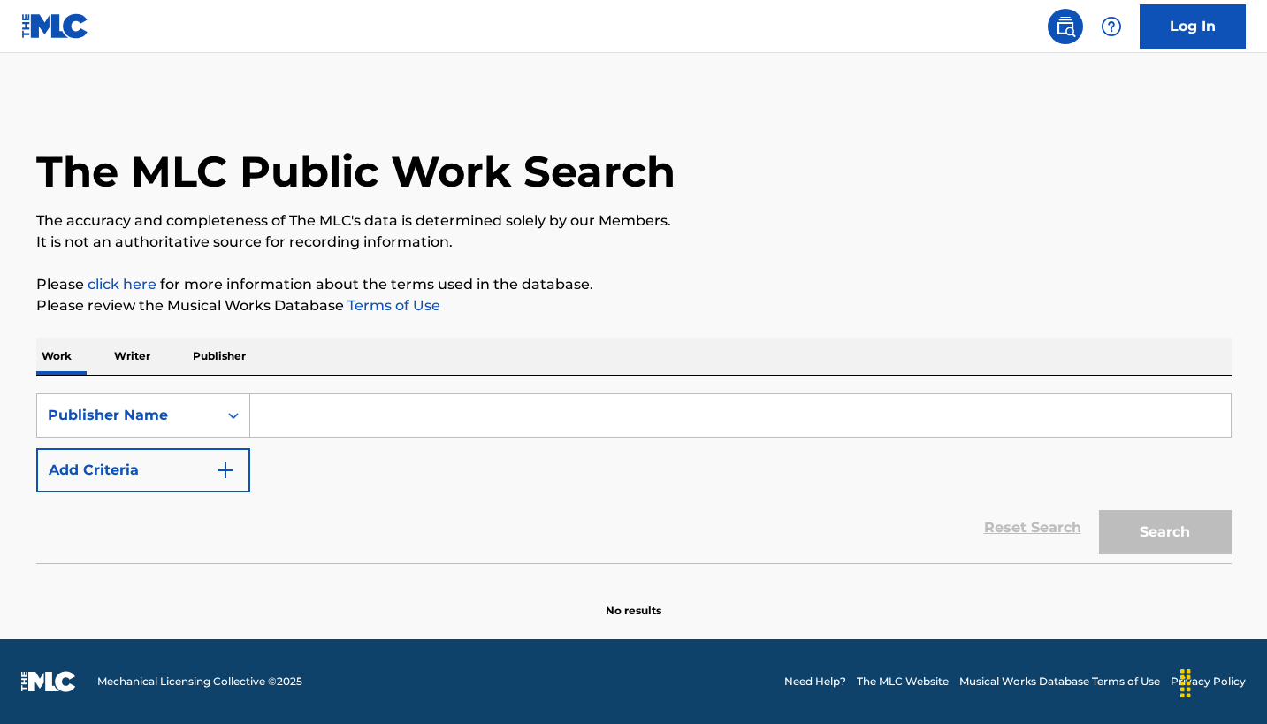
click at [400, 437] on input "Search Form" at bounding box center [740, 415] width 981 height 42
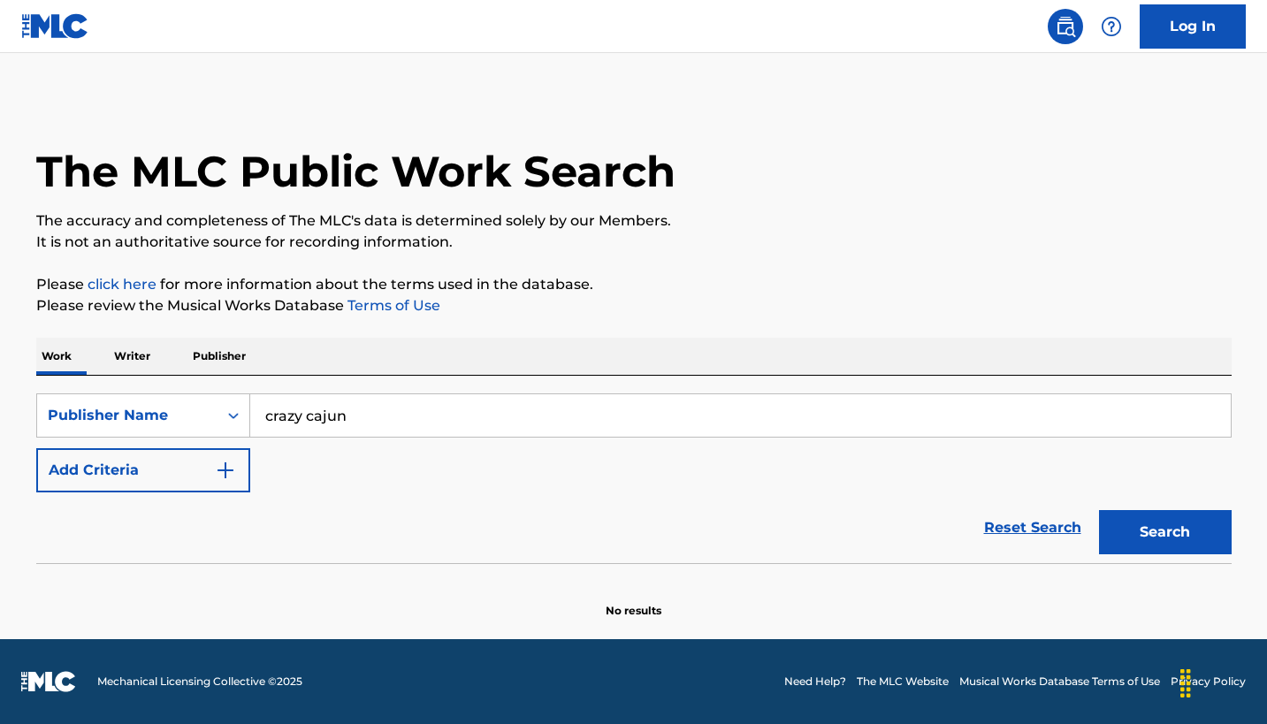
type input "crazy cajun"
click at [236, 481] on img "Search Form" at bounding box center [225, 470] width 21 height 21
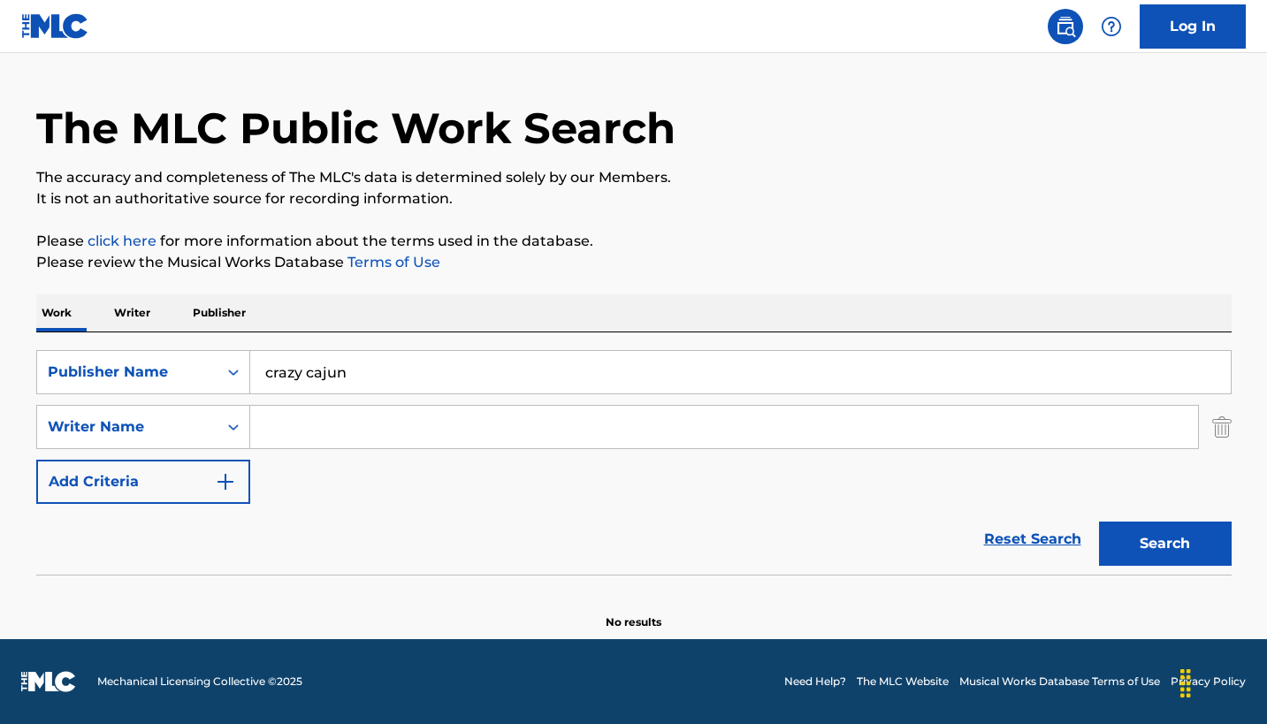
click at [363, 448] on input "Search Form" at bounding box center [724, 427] width 948 height 42
type input "[PERSON_NAME]"
click at [1144, 566] on button "Search" at bounding box center [1165, 544] width 133 height 44
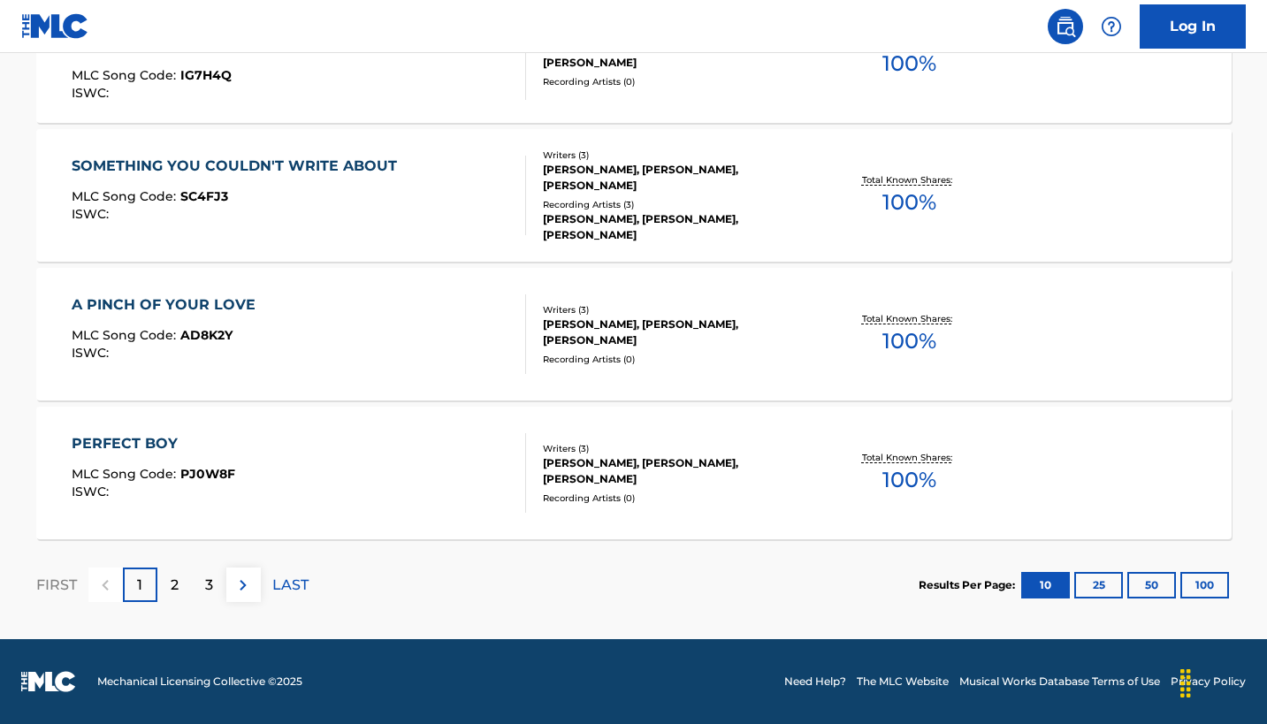
scroll to position [1759, 0]
click at [1180, 572] on button "100" at bounding box center [1204, 585] width 49 height 27
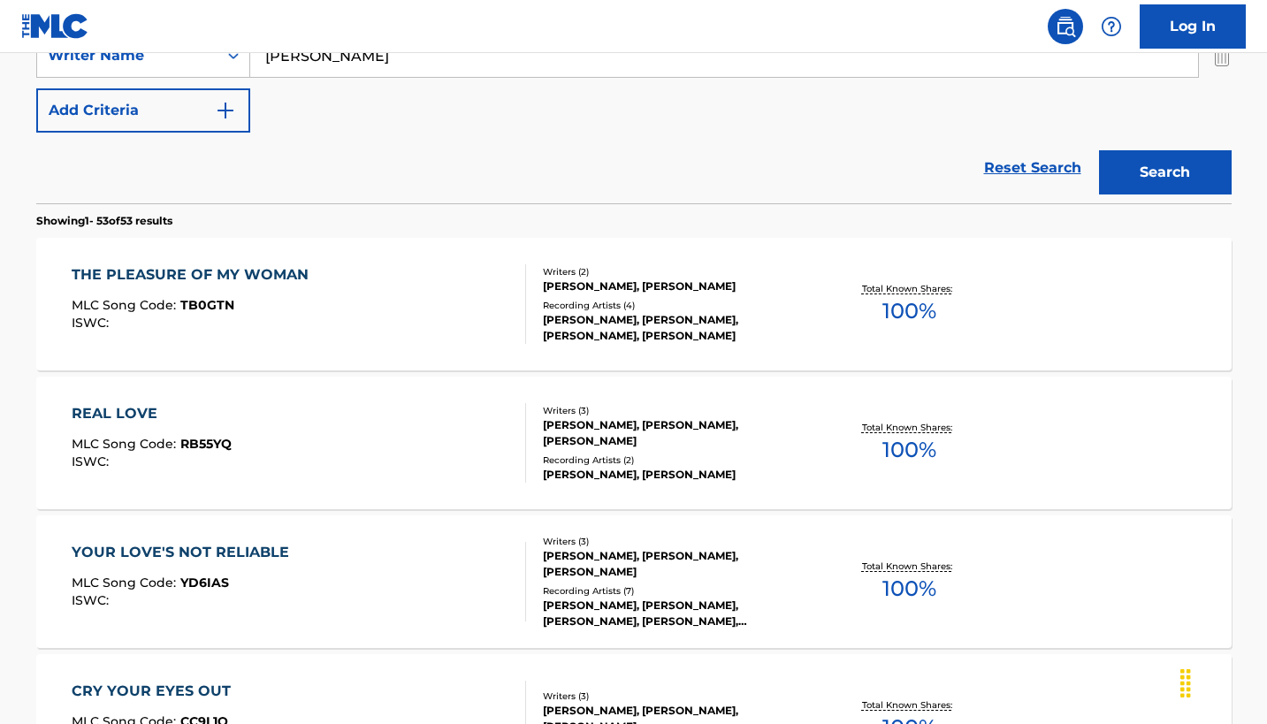
scroll to position [416, 0]
click at [574, 21] on input "crazy cajun" at bounding box center [740, 0] width 981 height 42
type input "kobalt"
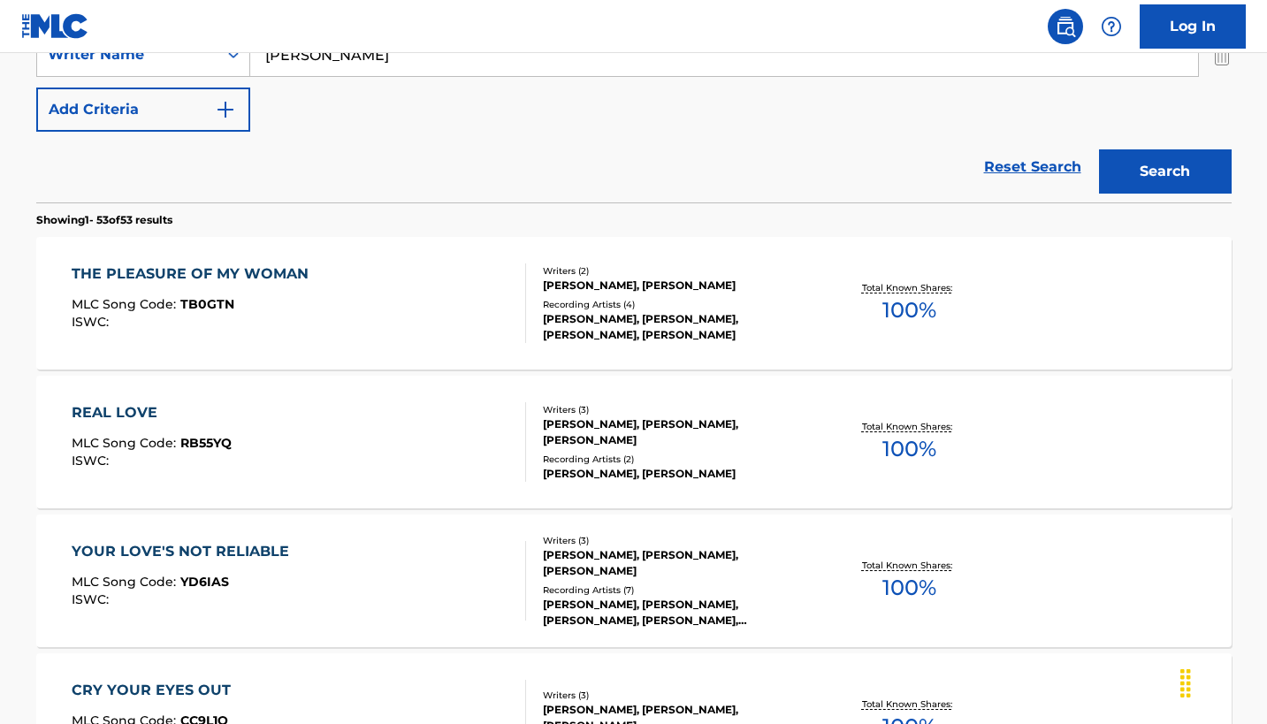
click at [554, 76] on input "[PERSON_NAME]" at bounding box center [724, 55] width 948 height 42
click at [1144, 194] on button "Search" at bounding box center [1165, 171] width 133 height 44
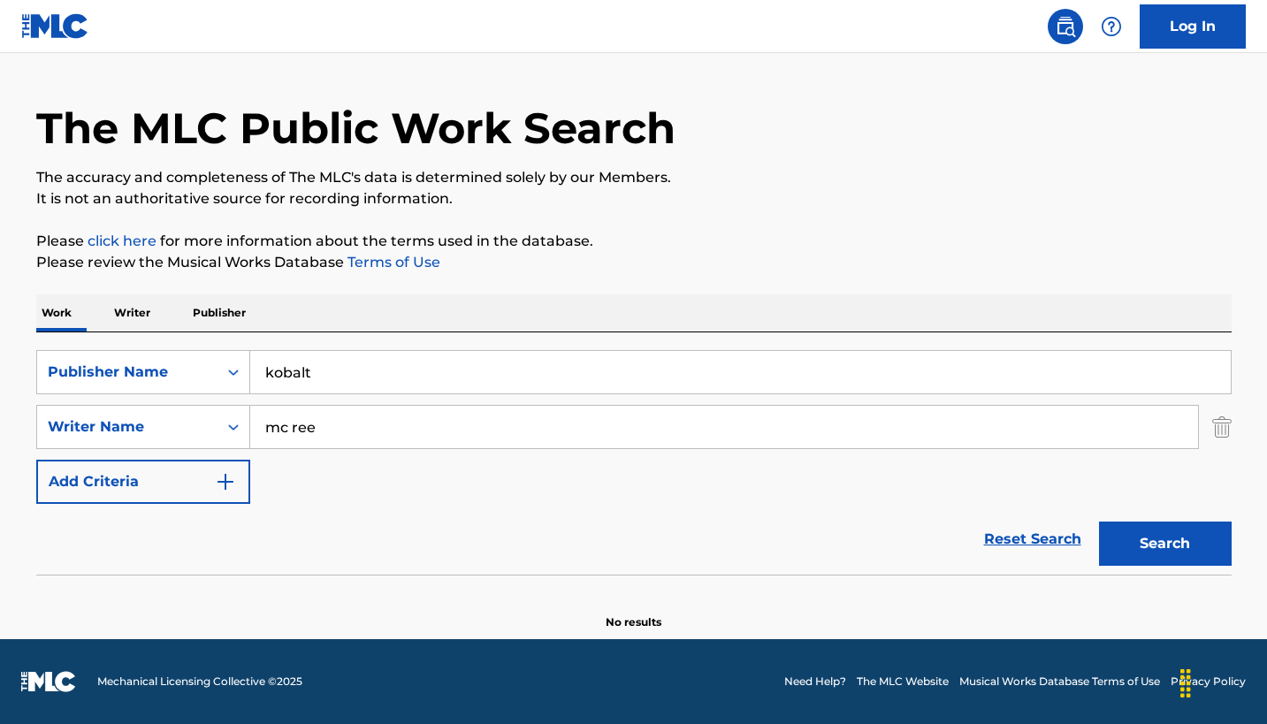
scroll to position [280, 0]
click at [378, 406] on input "mc ree" at bounding box center [724, 427] width 948 height 42
click at [1144, 522] on button "Search" at bounding box center [1165, 544] width 133 height 44
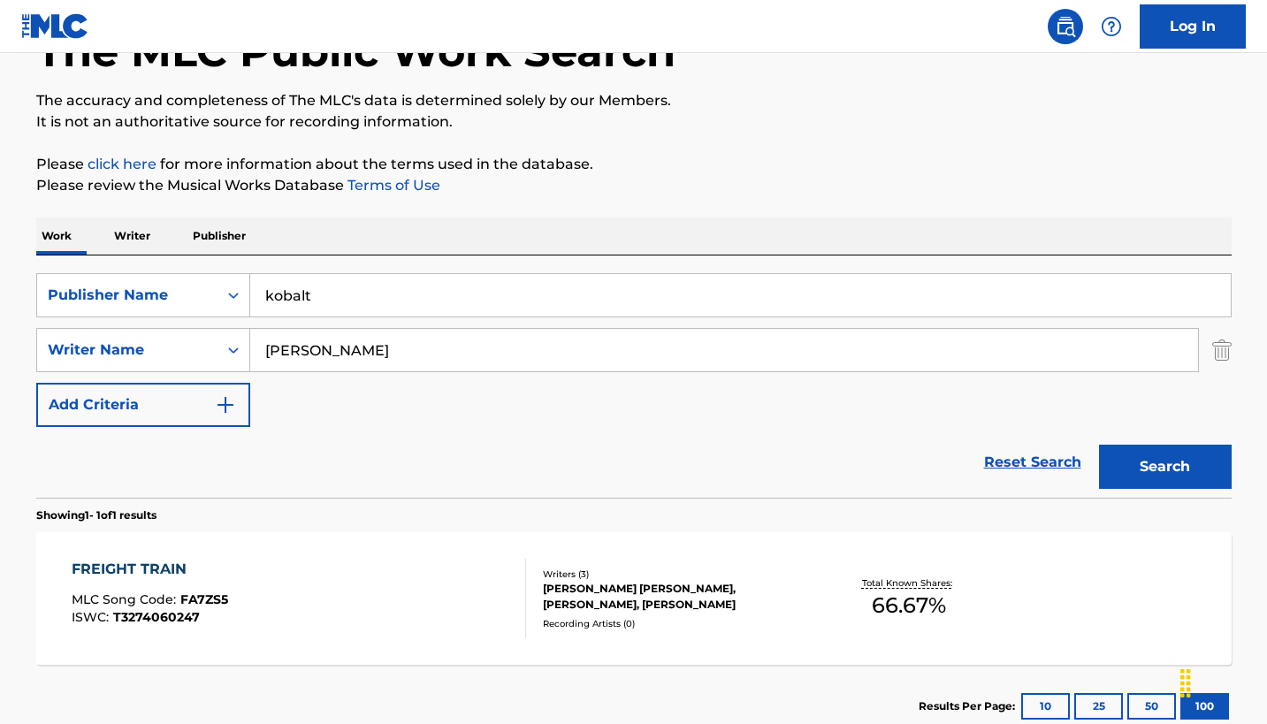
scroll to position [76, 0]
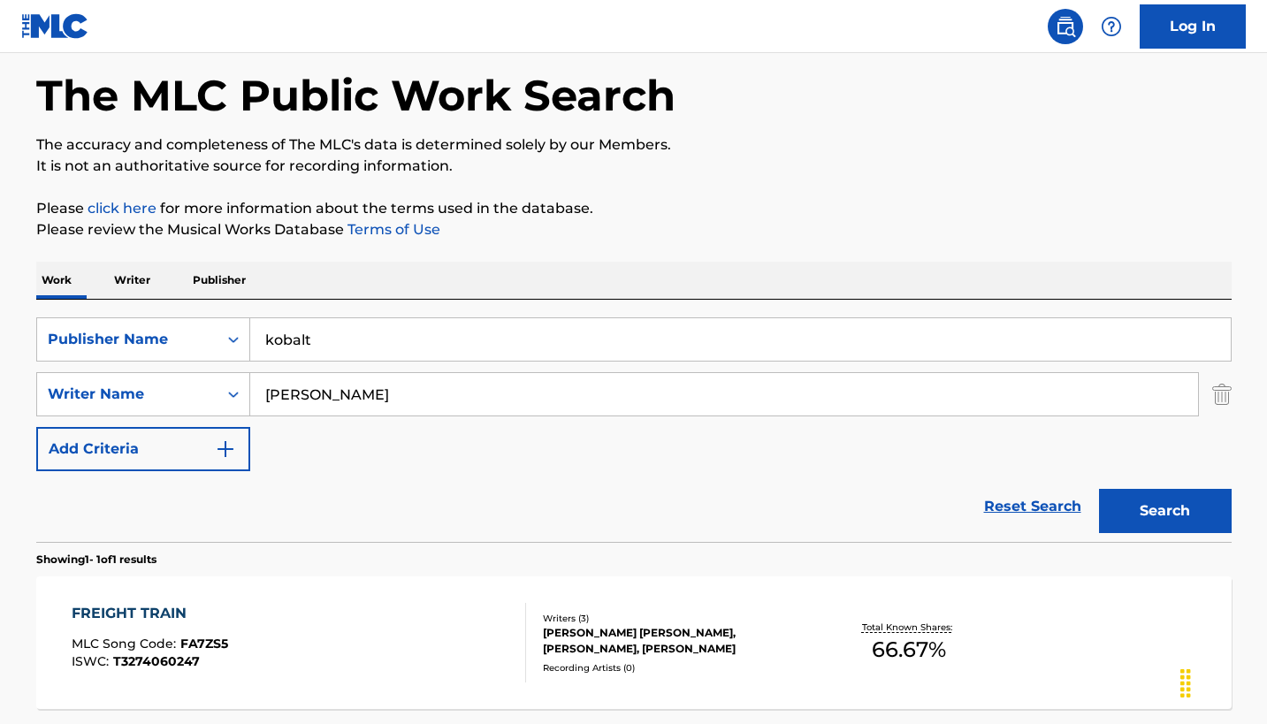
click at [352, 416] on input "[PERSON_NAME]" at bounding box center [724, 394] width 948 height 42
type input "mc collough"
click at [1144, 533] on button "Search" at bounding box center [1165, 511] width 133 height 44
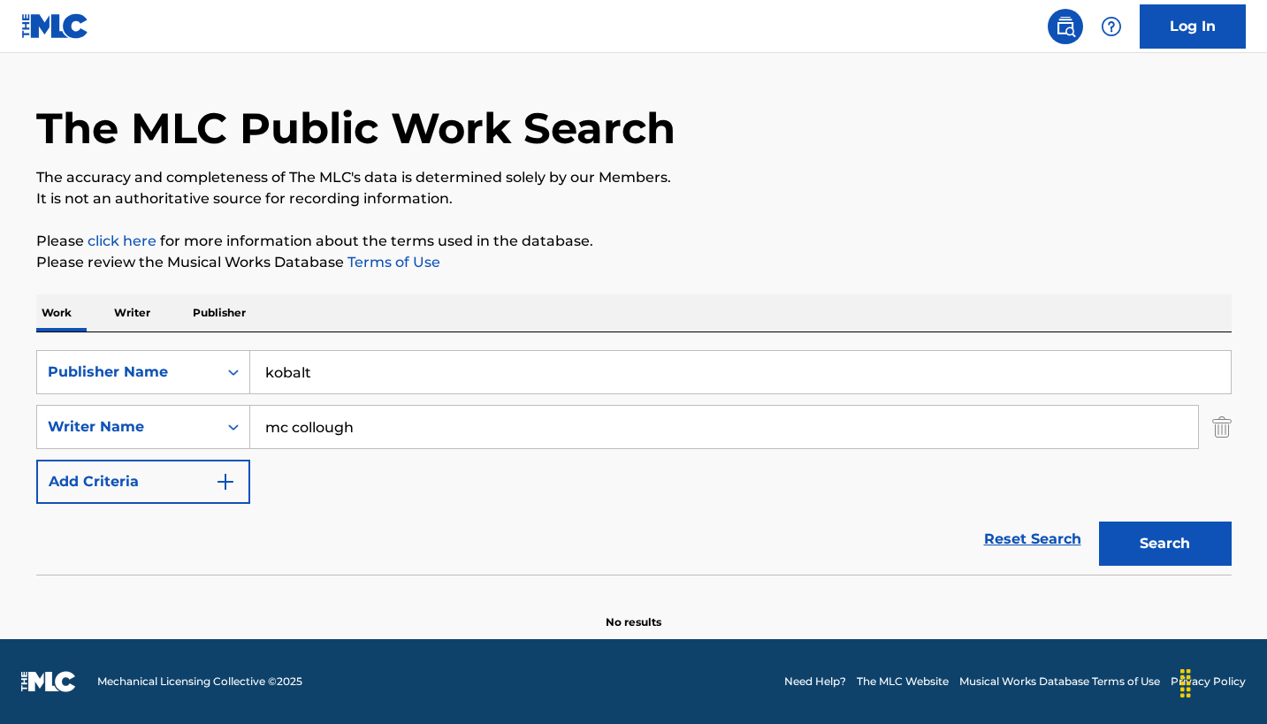
scroll to position [75, 0]
